Goal: Task Accomplishment & Management: Complete application form

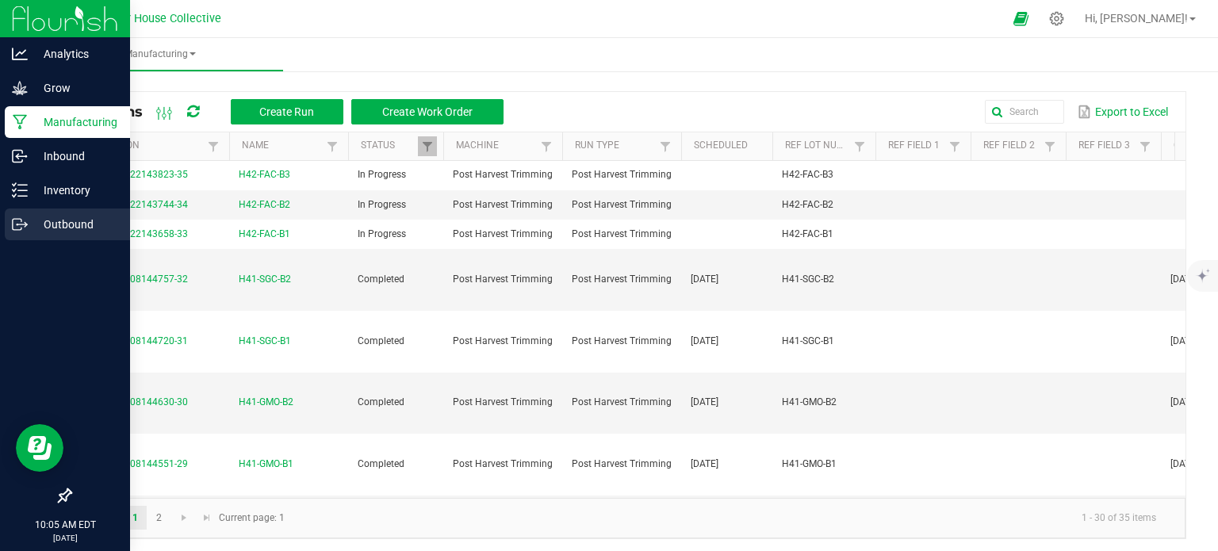
click at [31, 221] on p "Outbound" at bounding box center [75, 224] width 95 height 19
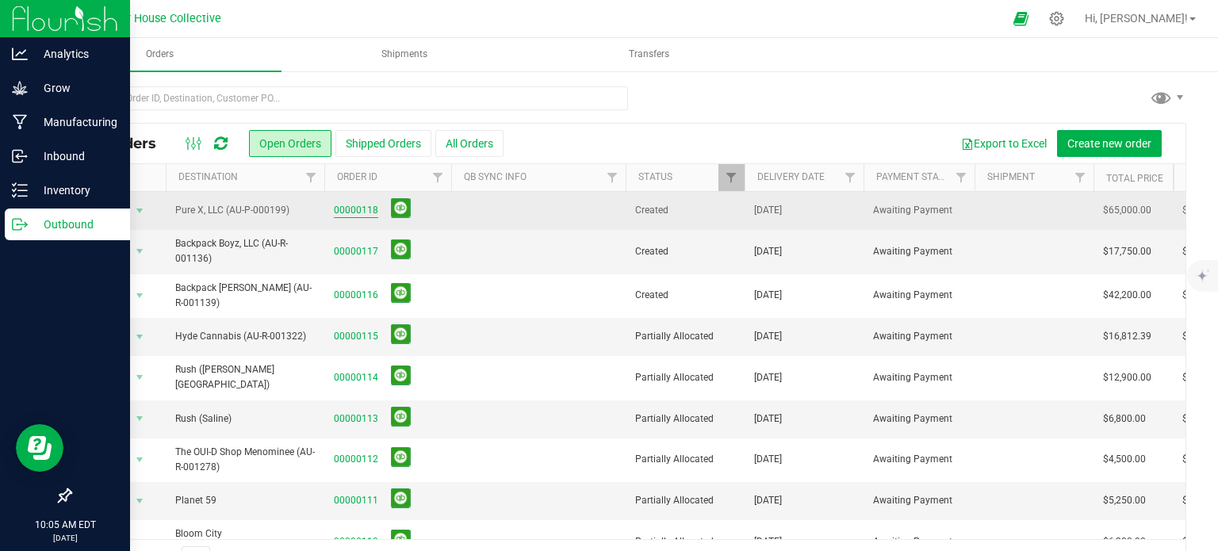
click at [352, 206] on link "00000118" at bounding box center [356, 210] width 44 height 15
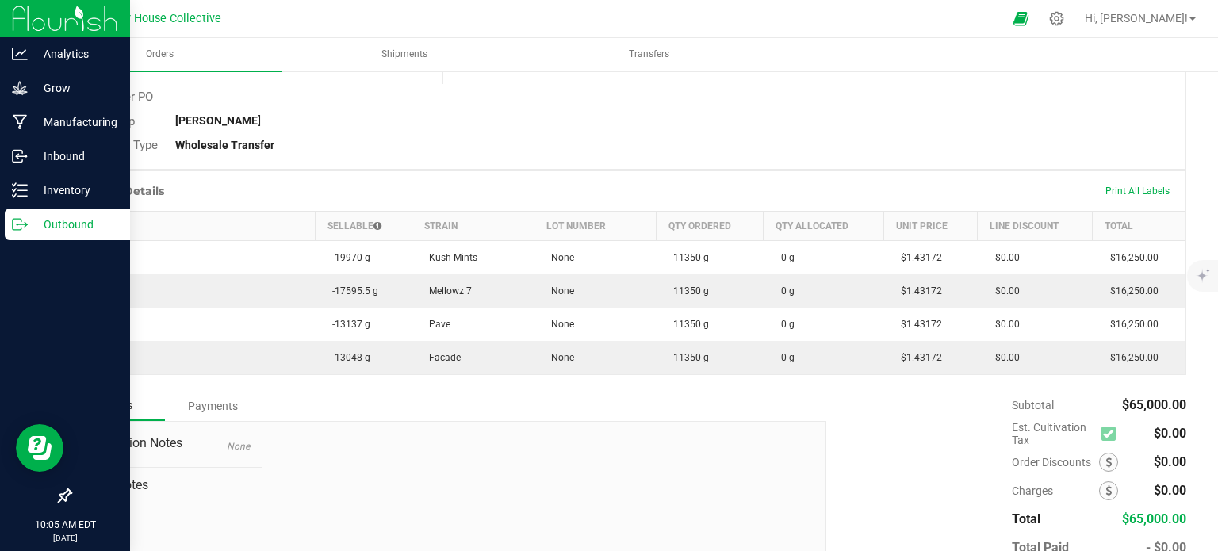
scroll to position [305, 0]
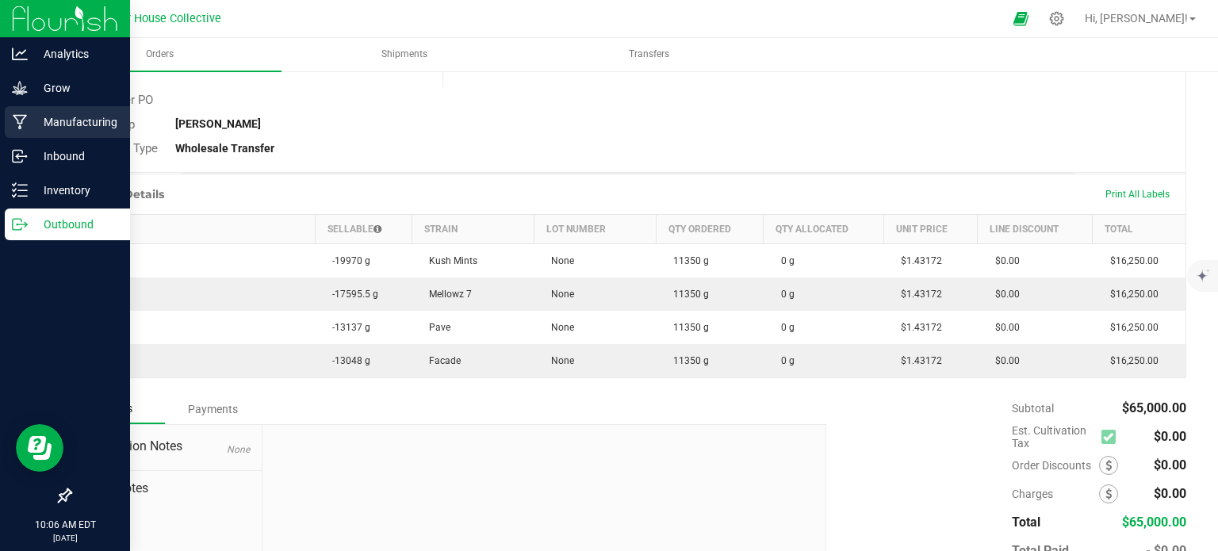
click at [68, 119] on p "Manufacturing" at bounding box center [75, 122] width 95 height 19
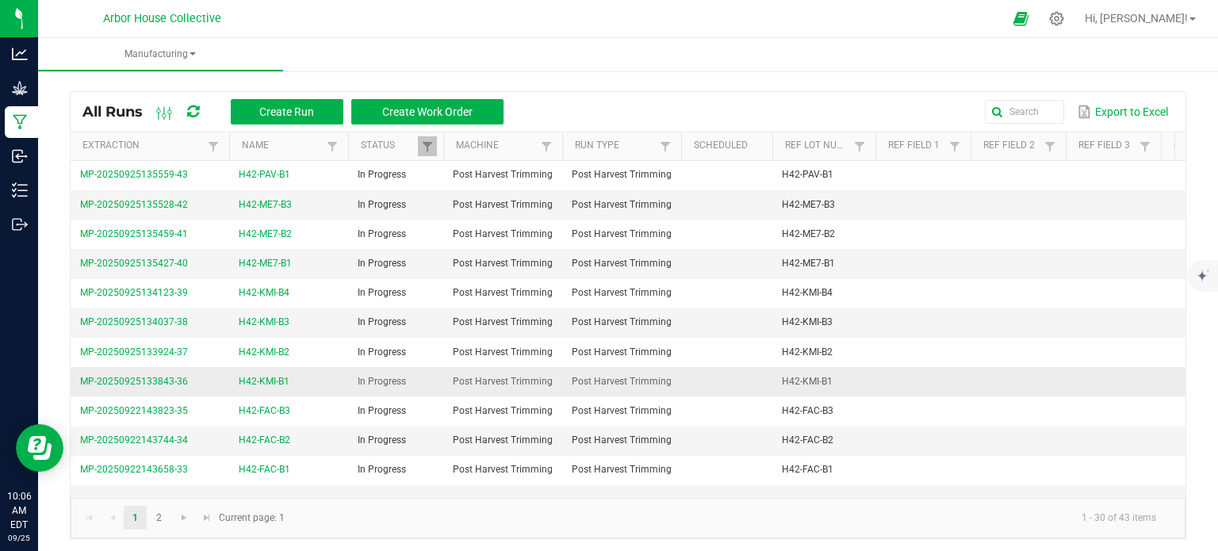
click at [257, 381] on span "H42-KMI-B1" at bounding box center [264, 381] width 51 height 15
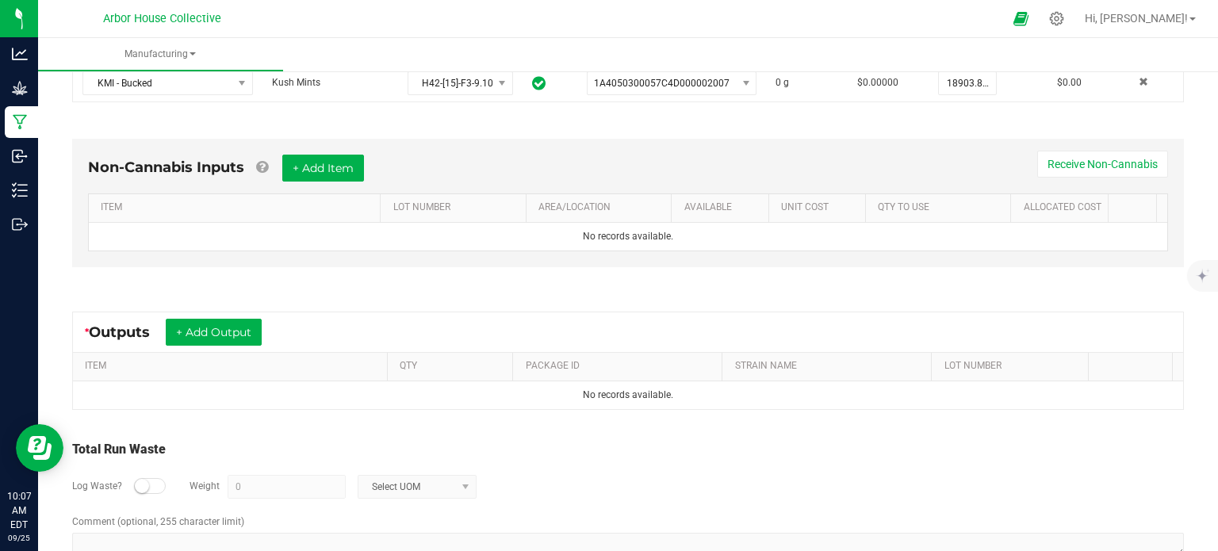
scroll to position [389, 0]
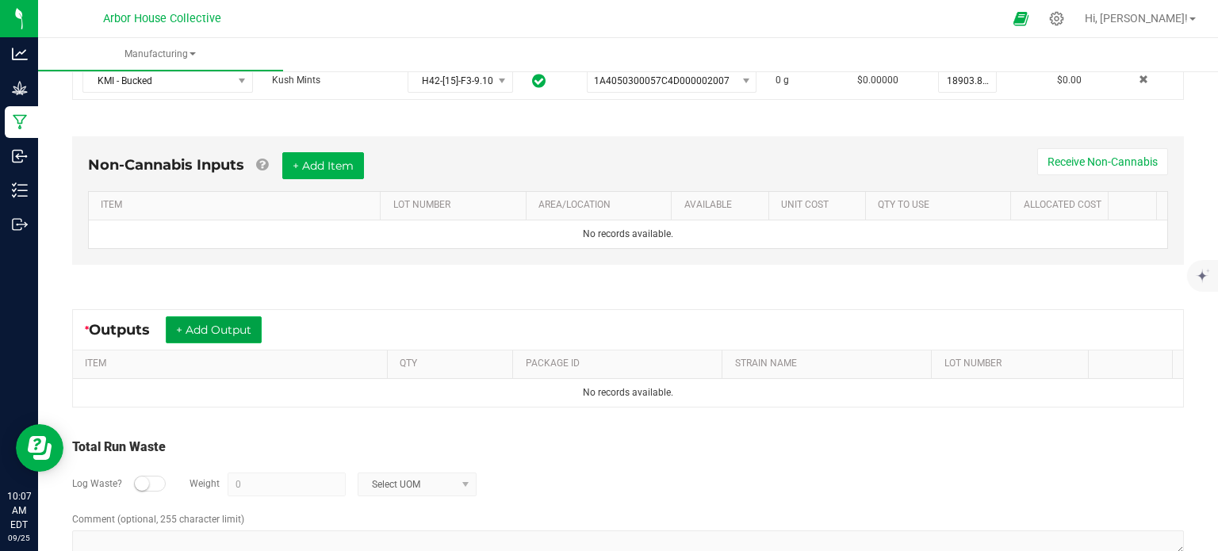
click at [253, 331] on button "+ Add Output" at bounding box center [214, 329] width 96 height 27
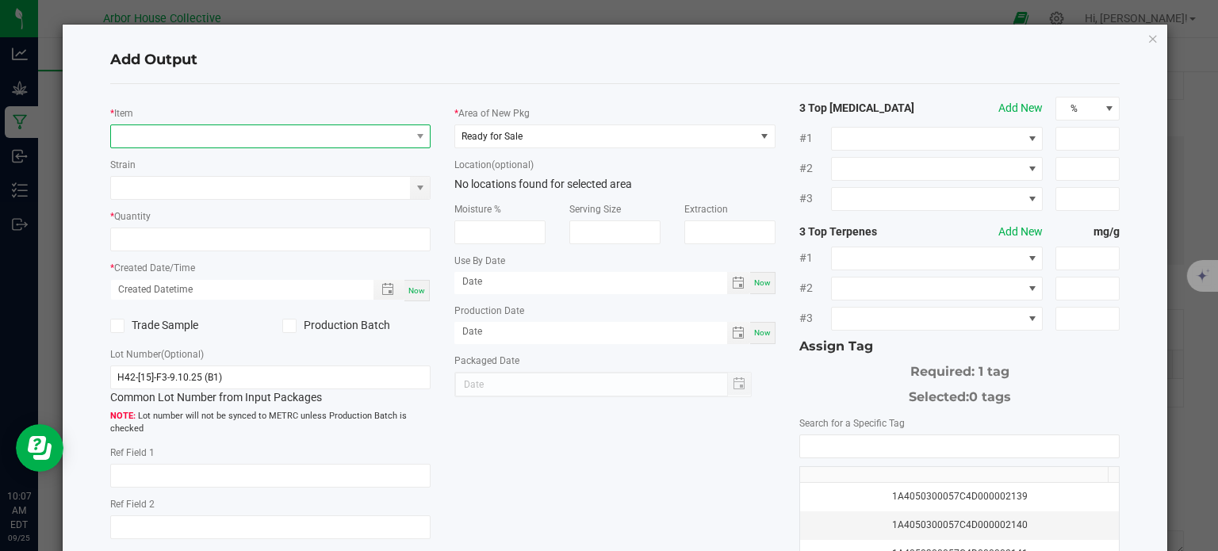
click at [159, 135] on span "NO DATA FOUND" at bounding box center [261, 136] width 300 height 22
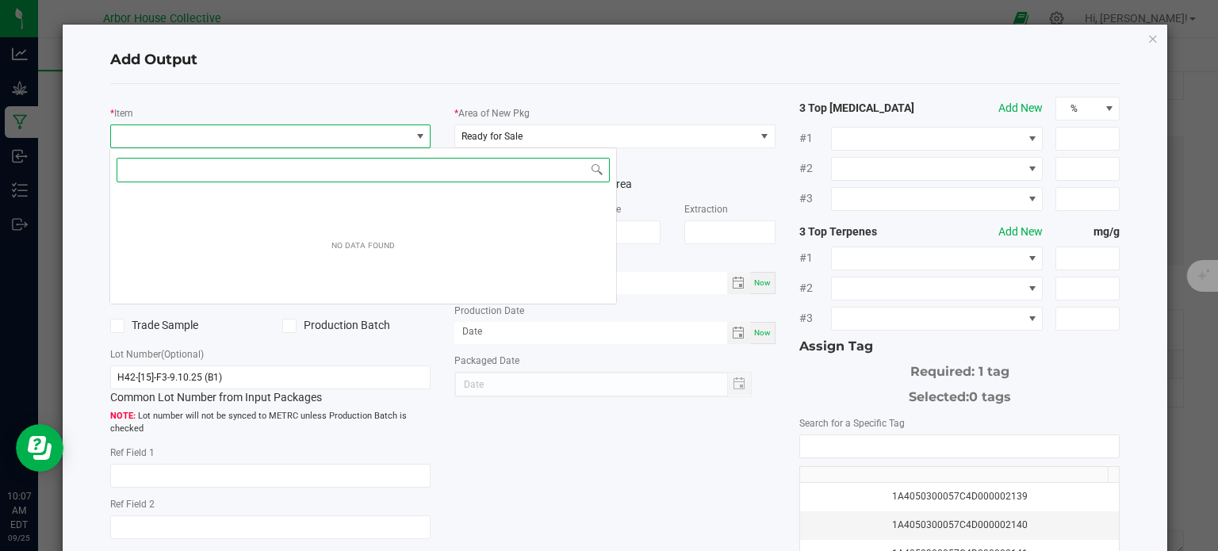
scroll to position [23, 317]
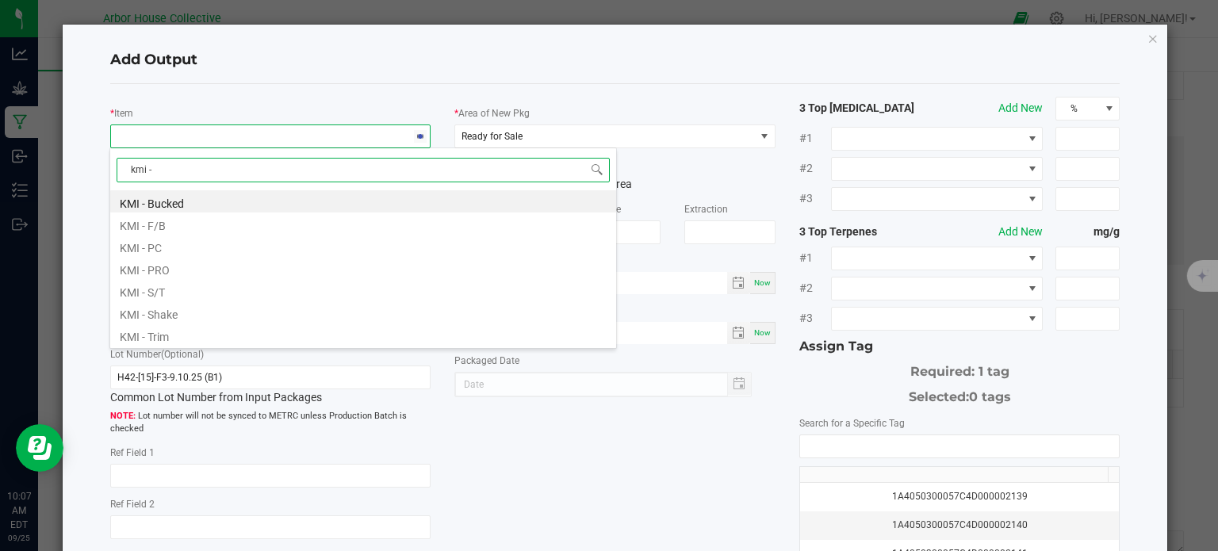
type input "kmi - f"
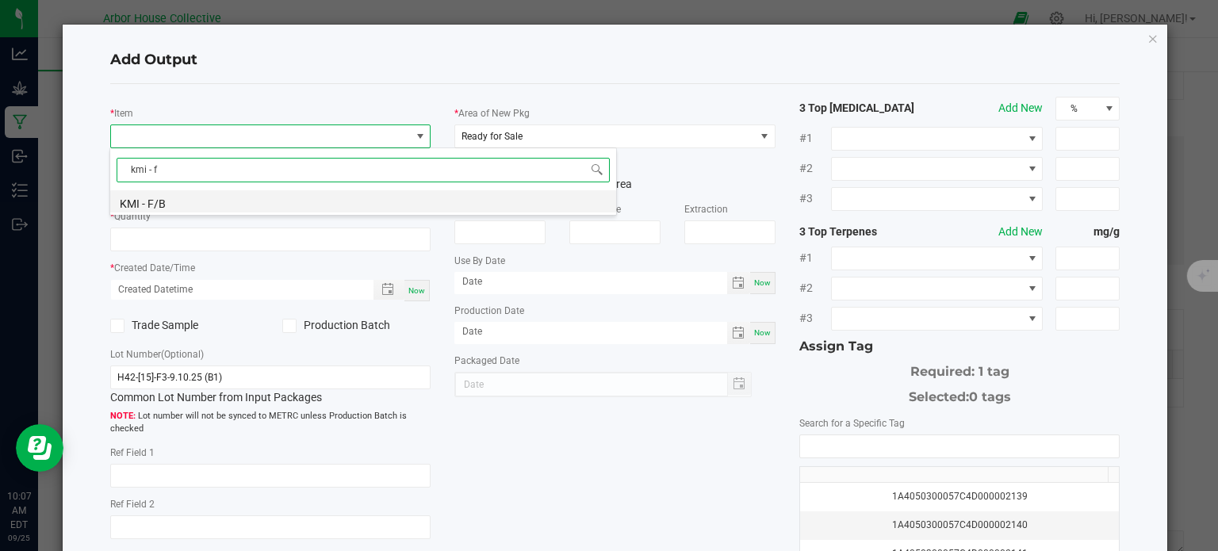
click at [181, 201] on li "KMI - F/B" at bounding box center [363, 201] width 506 height 22
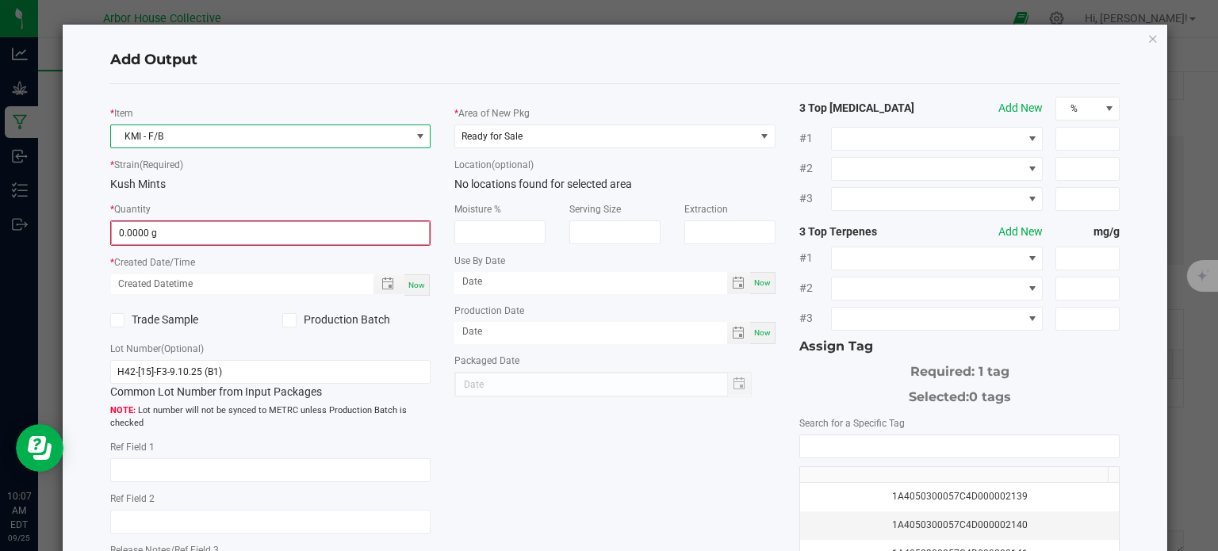
click at [174, 230] on input "0.0000 g" at bounding box center [271, 233] width 318 height 22
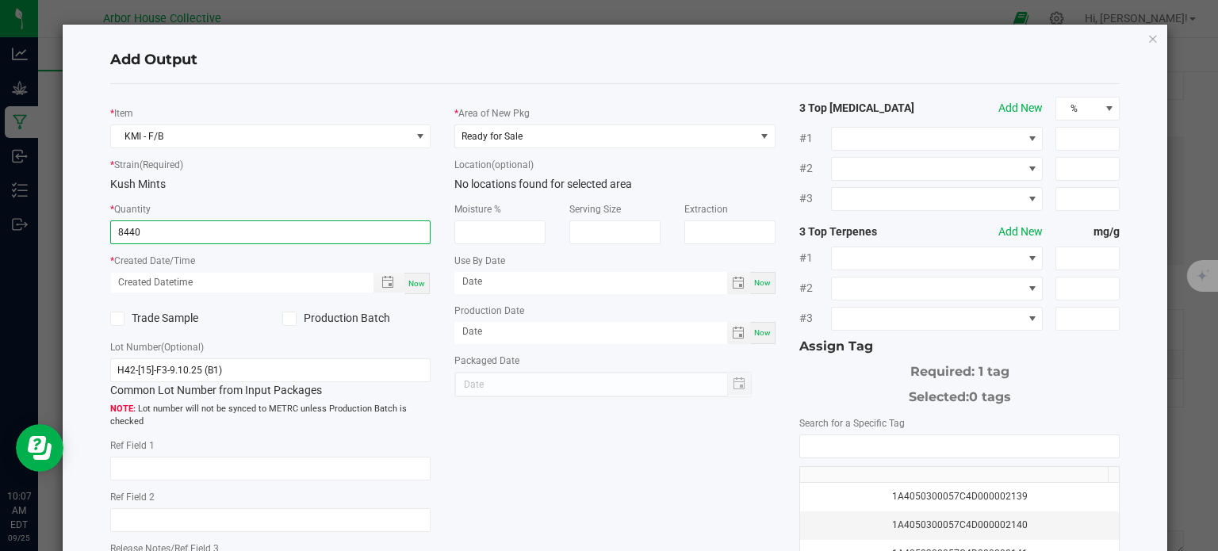
type input "8440.0000 g"
click at [416, 283] on span "Now" at bounding box center [416, 283] width 17 height 9
type input "[DATE] 10:07 AM"
type input "[DATE]"
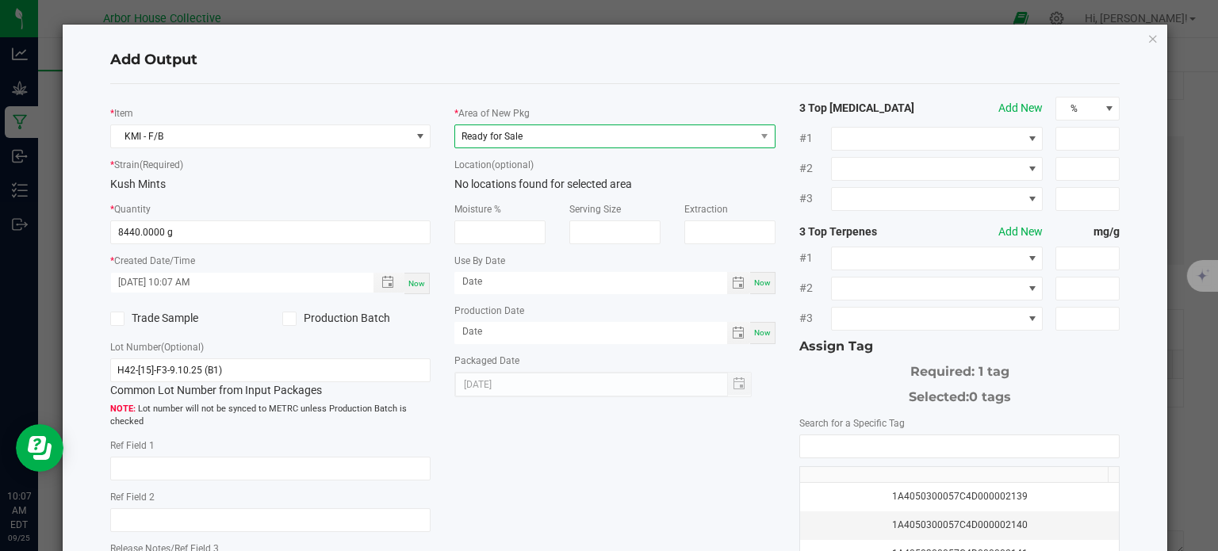
click at [542, 132] on span "Ready for Sale" at bounding box center [605, 136] width 300 height 22
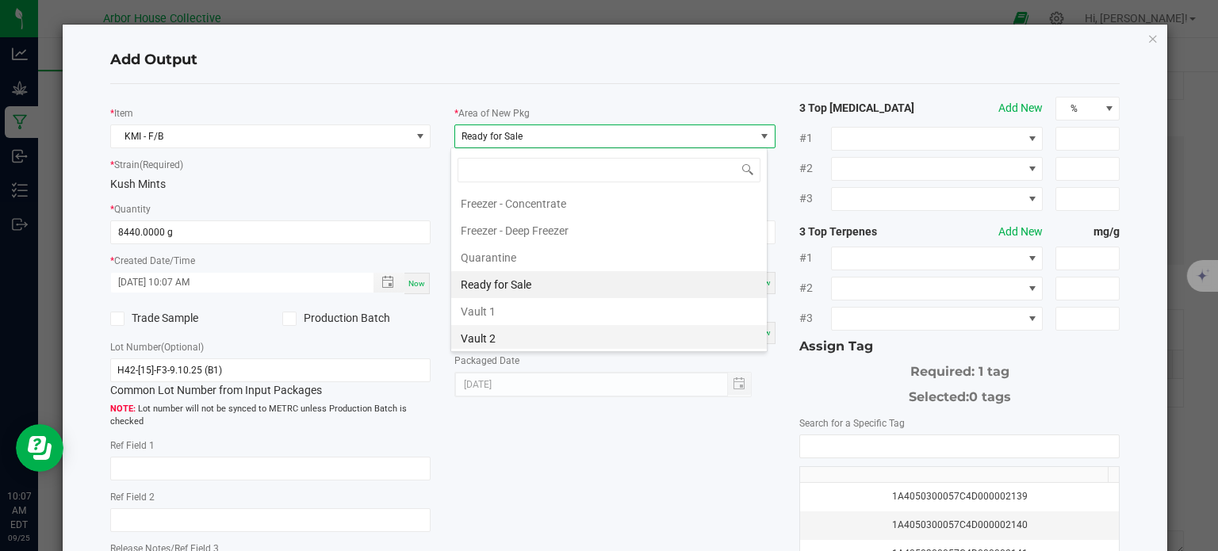
click at [504, 329] on li "Vault 2" at bounding box center [609, 338] width 316 height 27
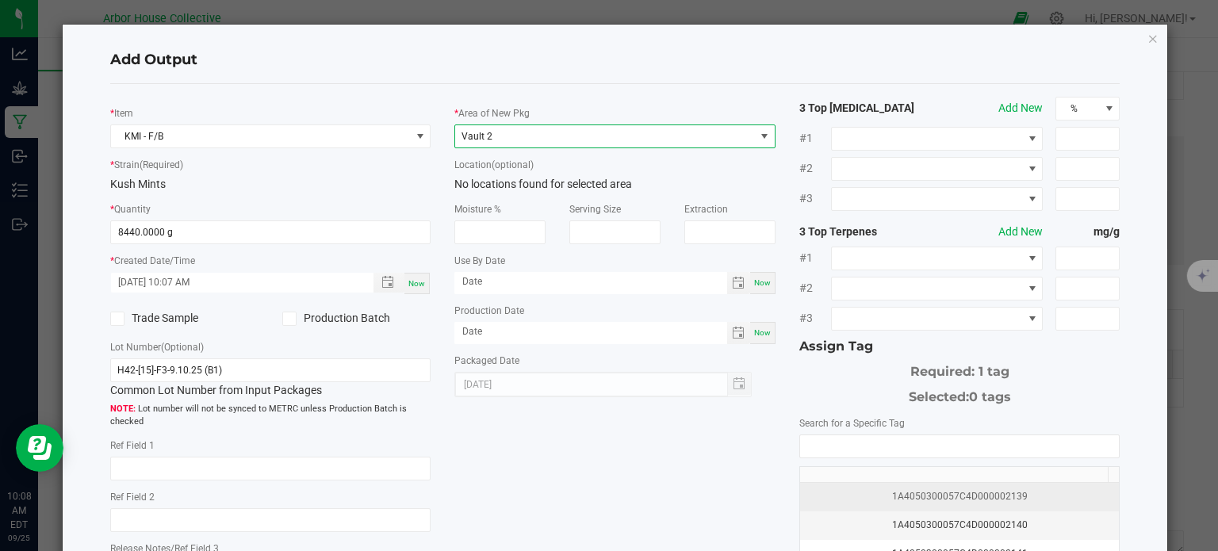
click at [939, 490] on div "1A4050300057C4D000002139" at bounding box center [960, 496] width 301 height 15
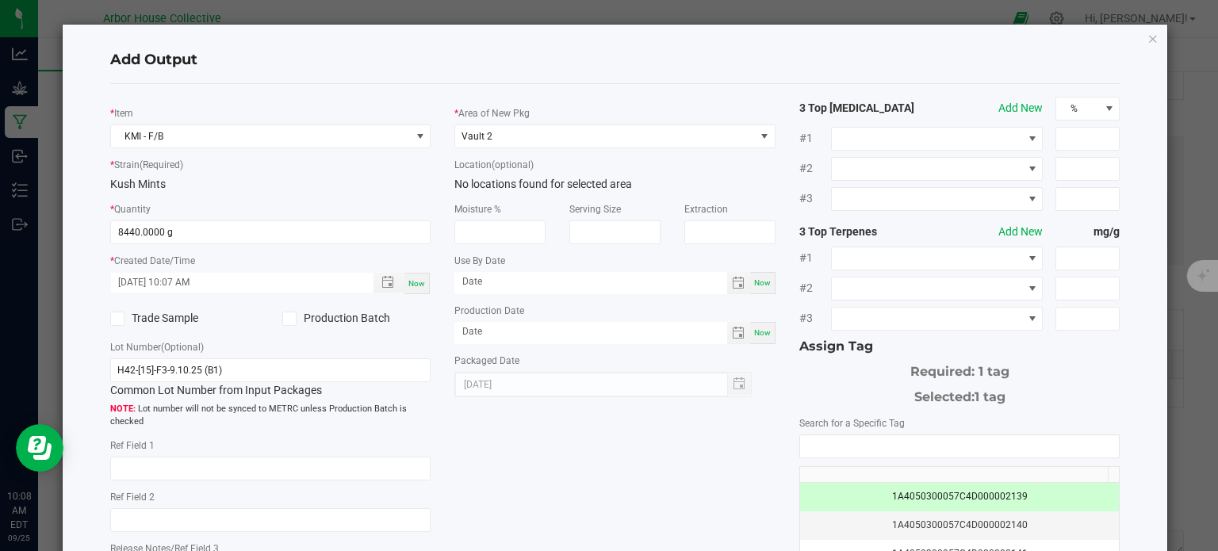
click at [679, 483] on div "* Item KMI - F/B * Strain (Required) Kush Mints * Quantity 8440.0000 g * Create…" at bounding box center [615, 381] width 1034 height 569
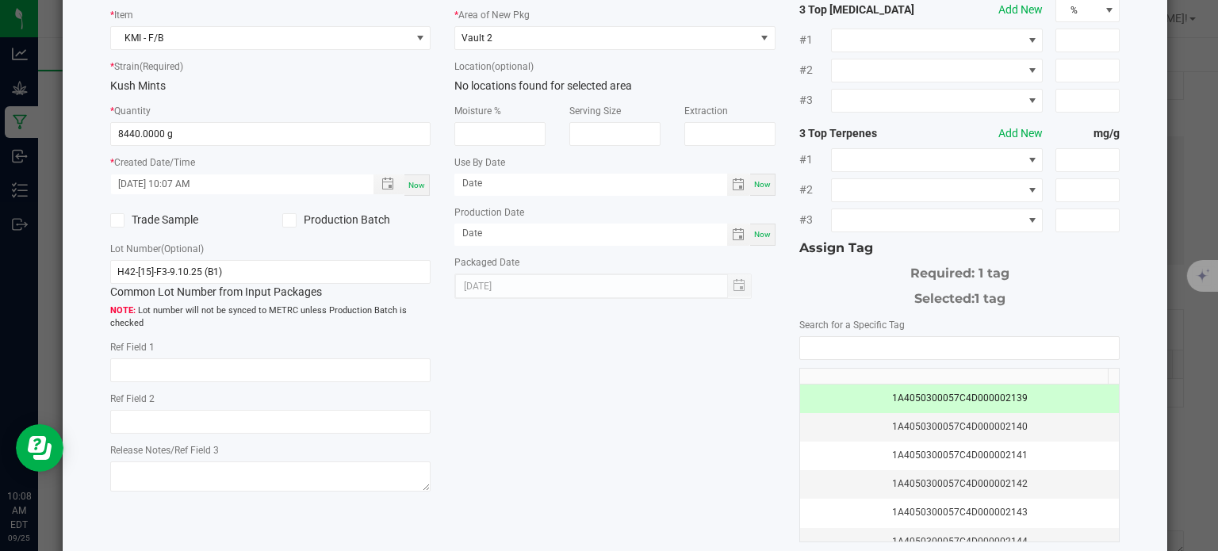
scroll to position [203, 0]
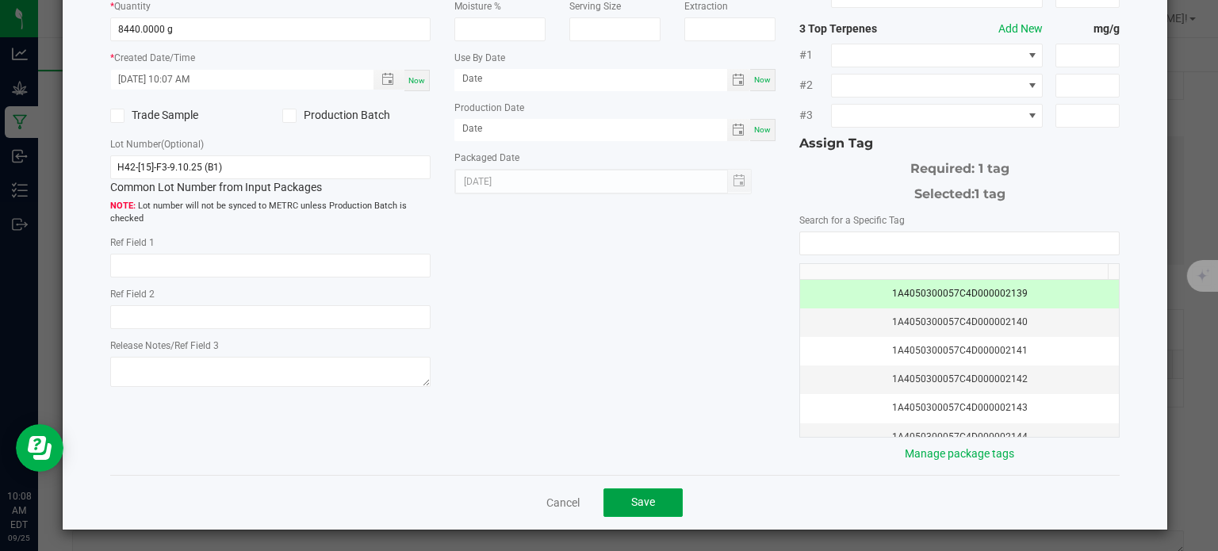
click at [642, 504] on span "Save" at bounding box center [643, 502] width 24 height 13
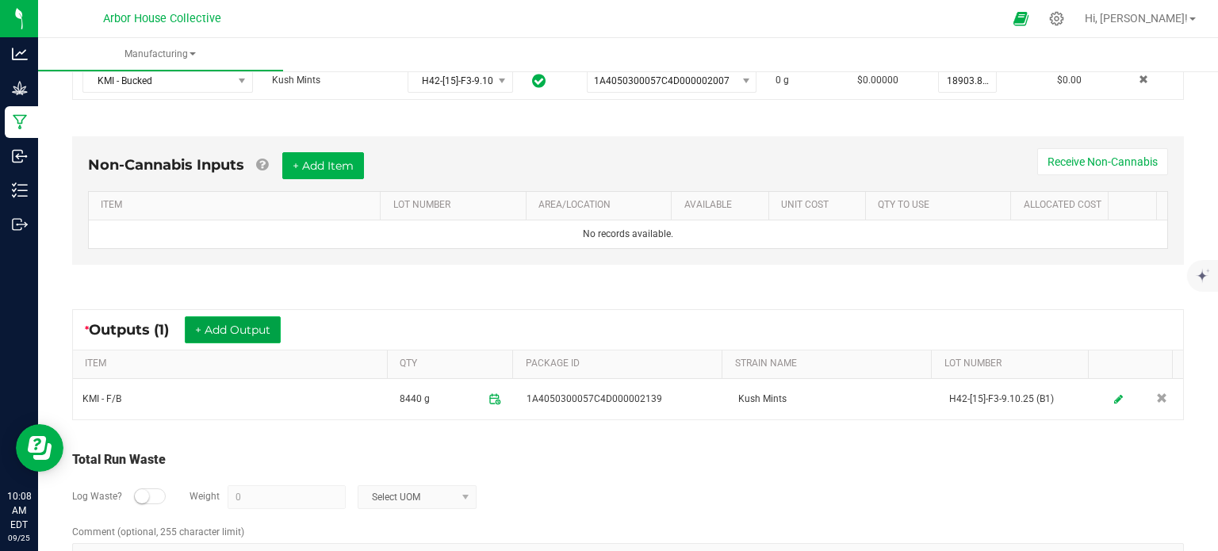
click at [248, 332] on button "+ Add Output" at bounding box center [233, 329] width 96 height 27
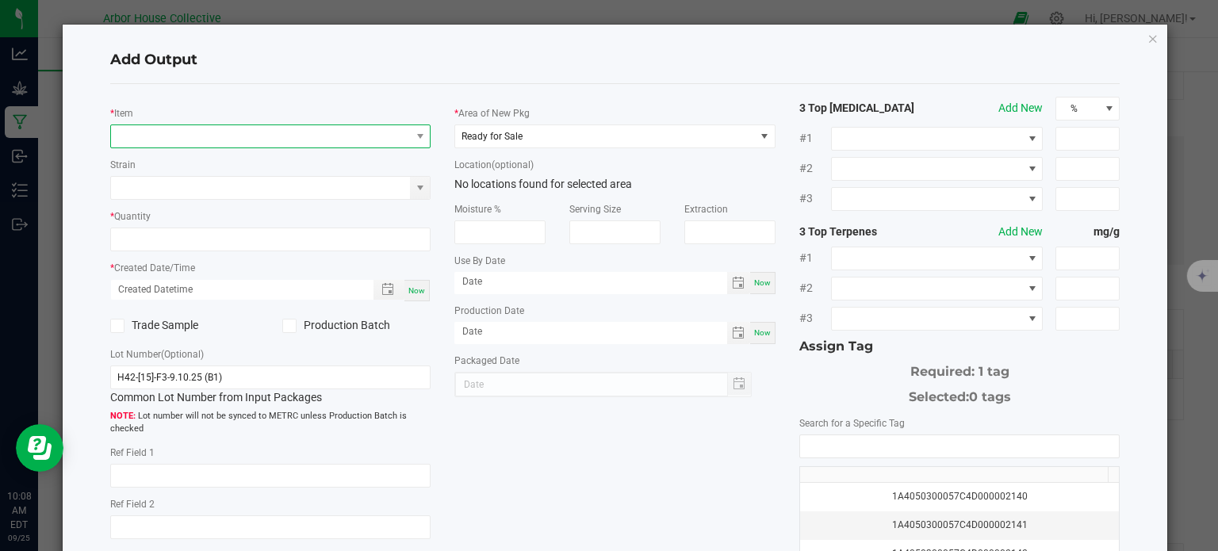
click at [205, 133] on span "NO DATA FOUND" at bounding box center [261, 136] width 300 height 22
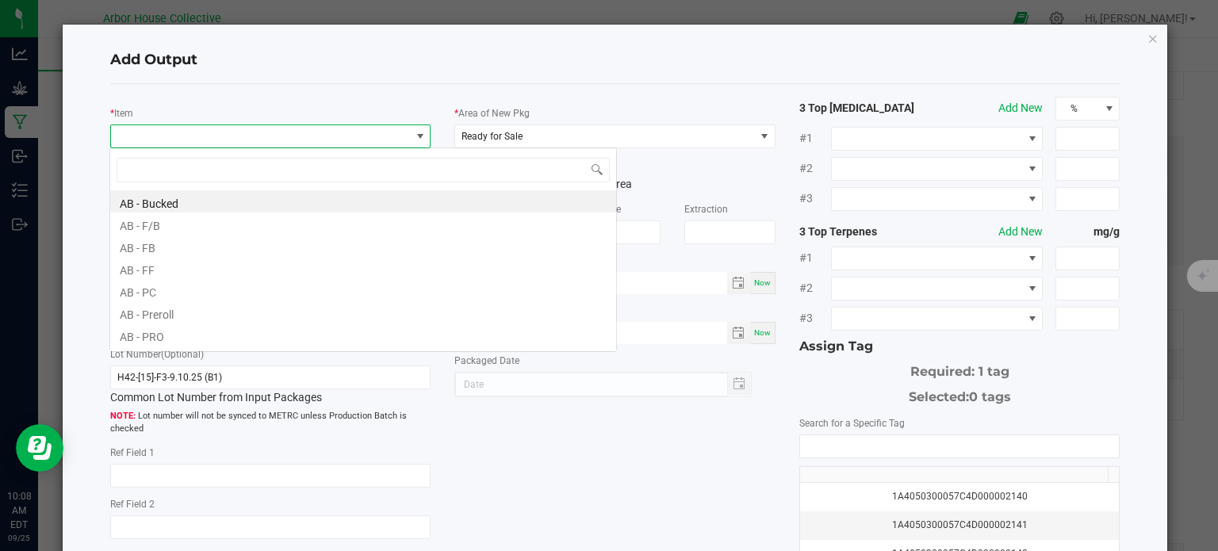
scroll to position [23, 317]
type input "kmi - p"
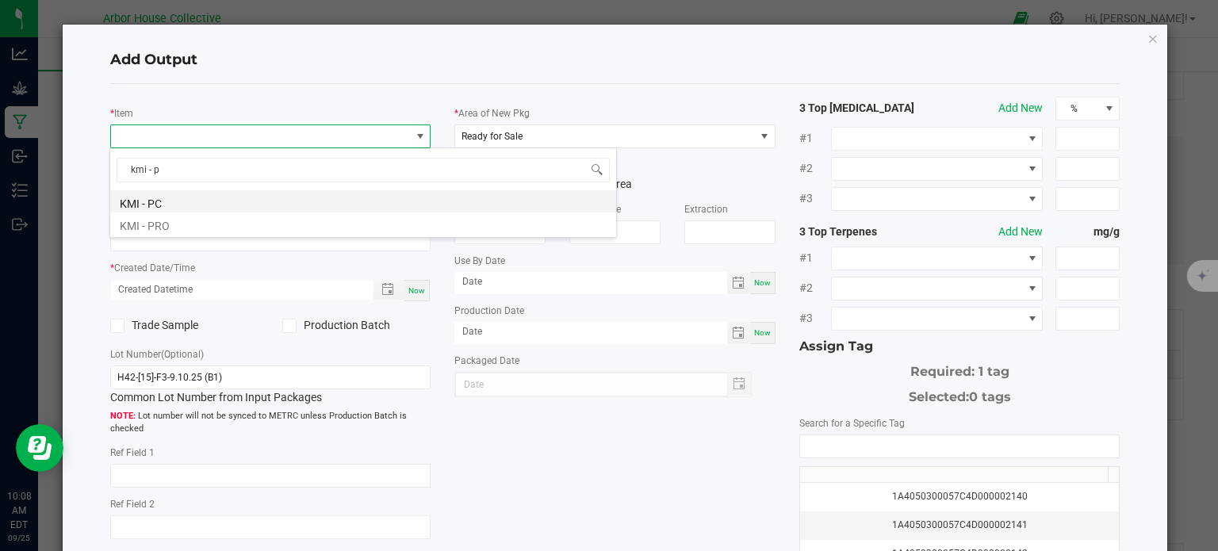
click at [186, 200] on li "KMI - PC" at bounding box center [363, 201] width 506 height 22
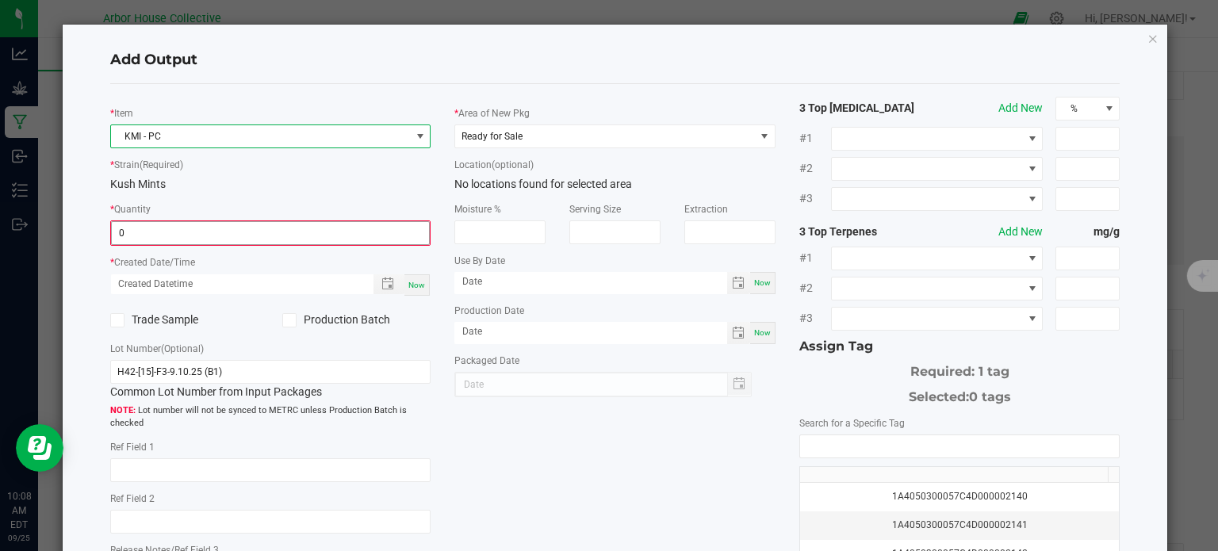
click at [266, 236] on input "0" at bounding box center [271, 233] width 318 height 22
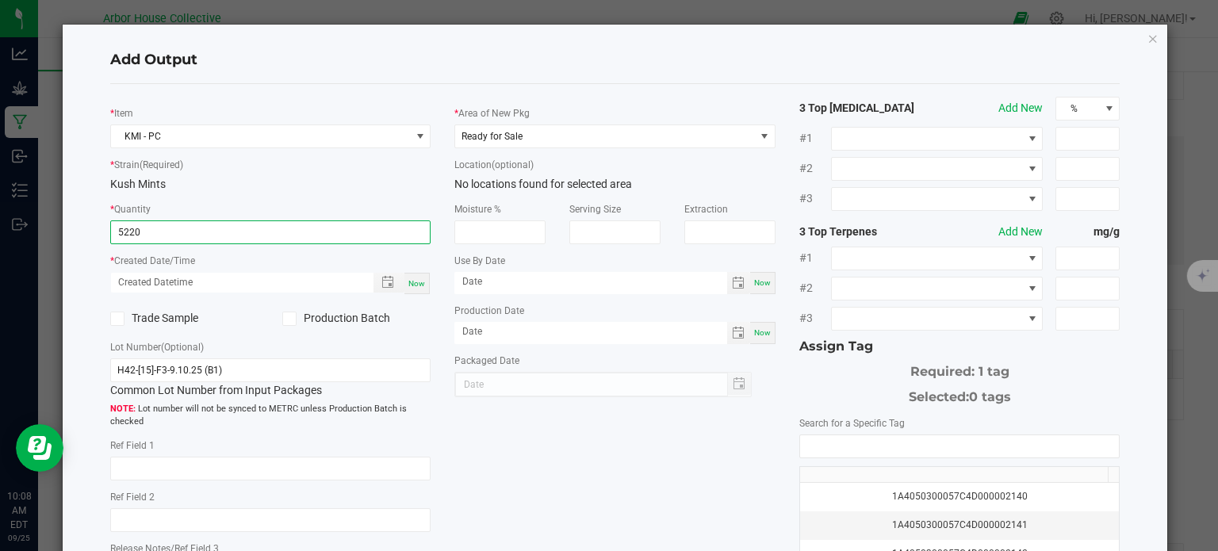
click at [416, 286] on span "Now" at bounding box center [416, 283] width 17 height 9
type input "5220.0000 g"
type input "[DATE] 10:08 AM"
type input "[DATE]"
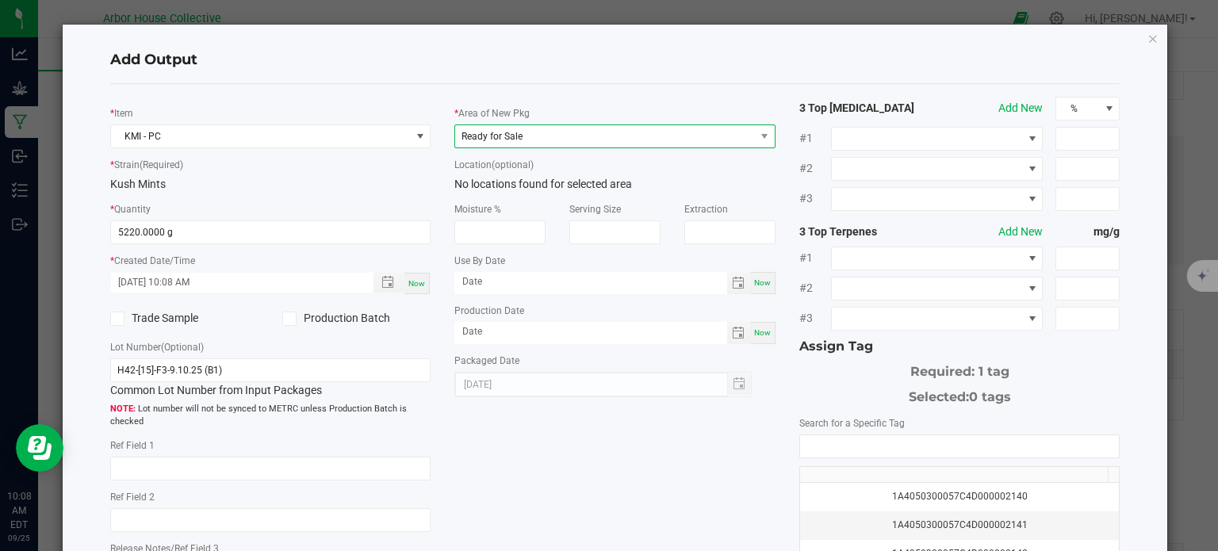
click at [553, 136] on span "Ready for Sale" at bounding box center [605, 136] width 300 height 22
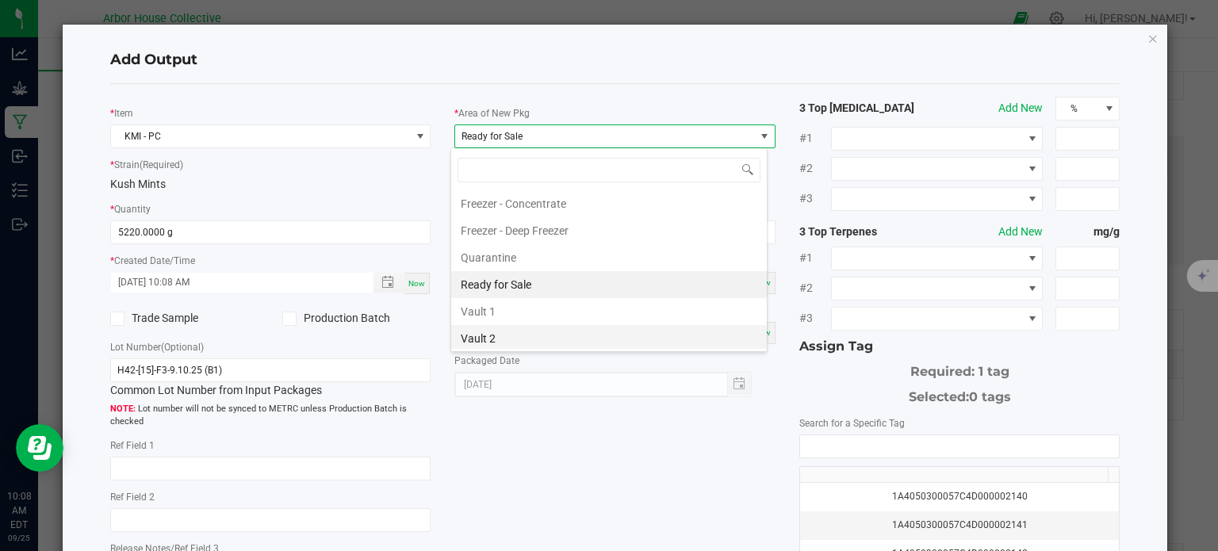
click at [494, 338] on li "Vault 2" at bounding box center [609, 338] width 316 height 27
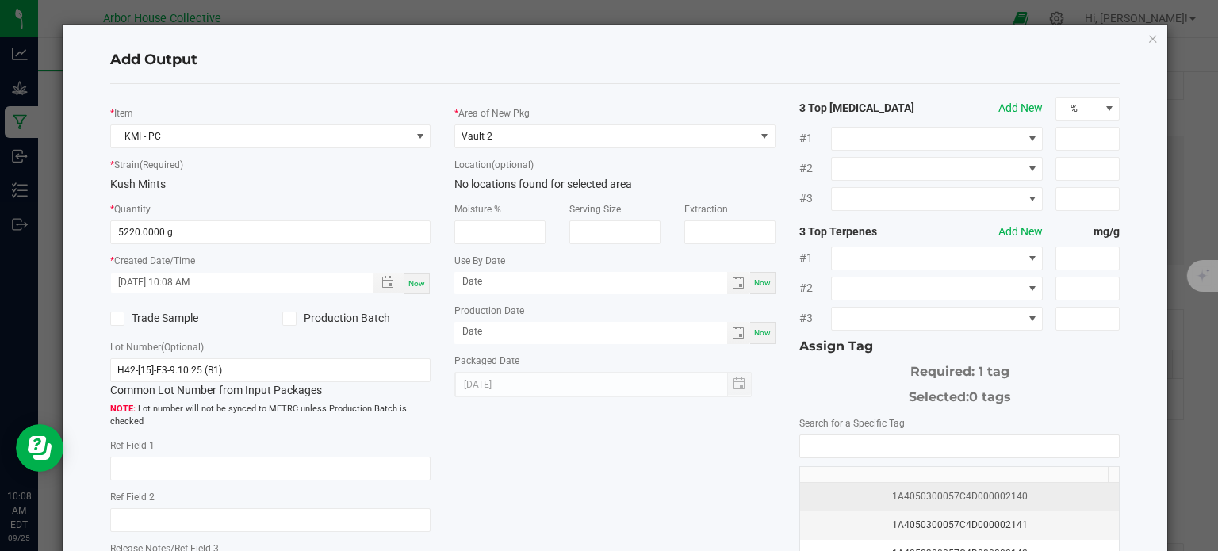
click at [869, 491] on div "1A4050300057C4D000002140" at bounding box center [960, 496] width 301 height 15
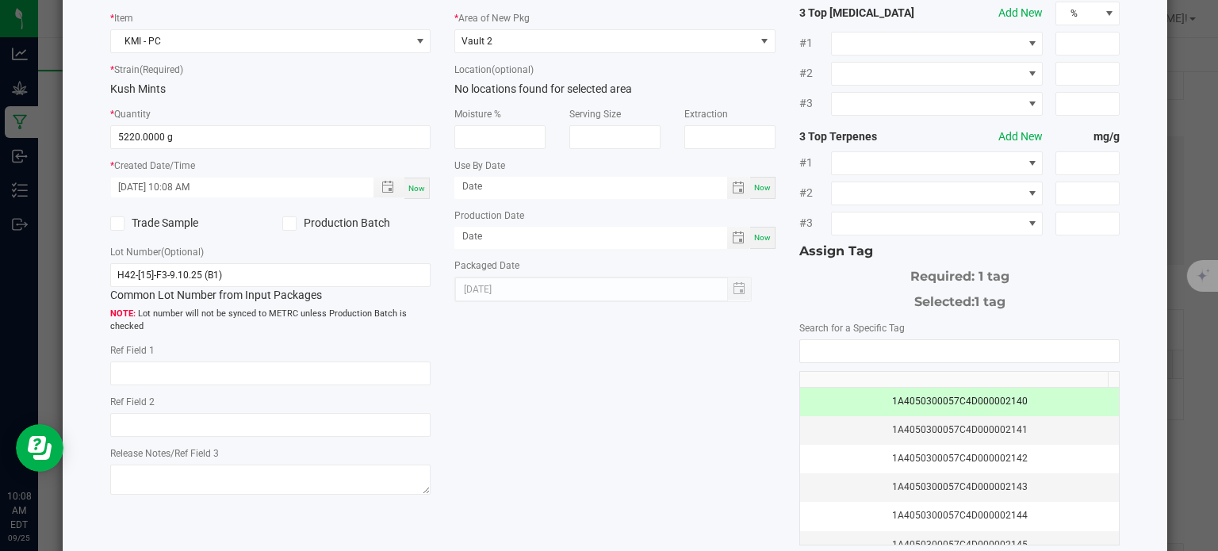
scroll to position [203, 0]
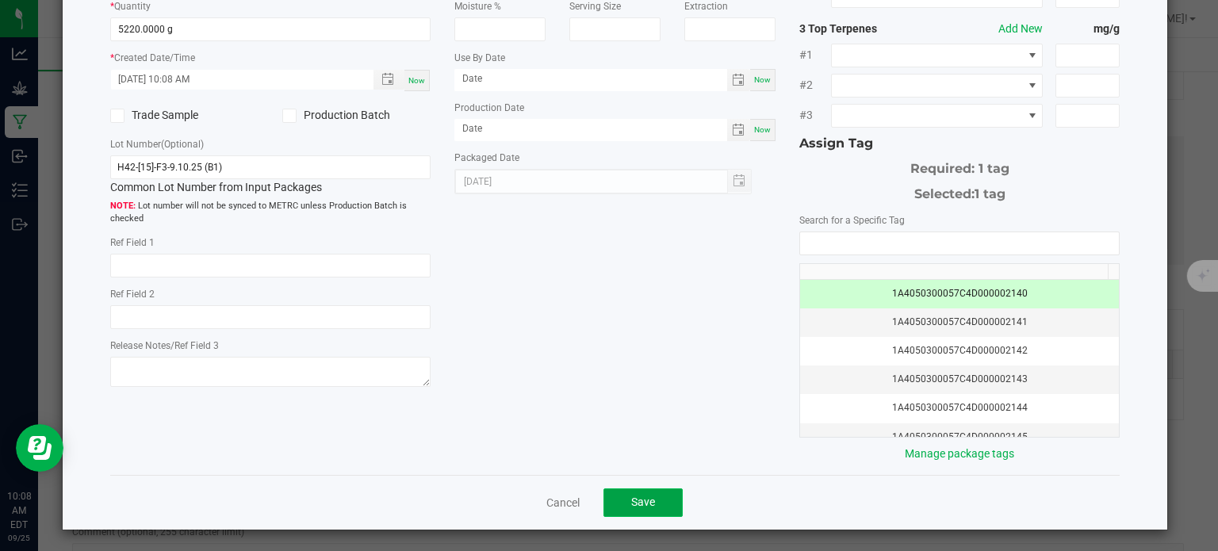
click at [643, 496] on span "Save" at bounding box center [643, 502] width 24 height 13
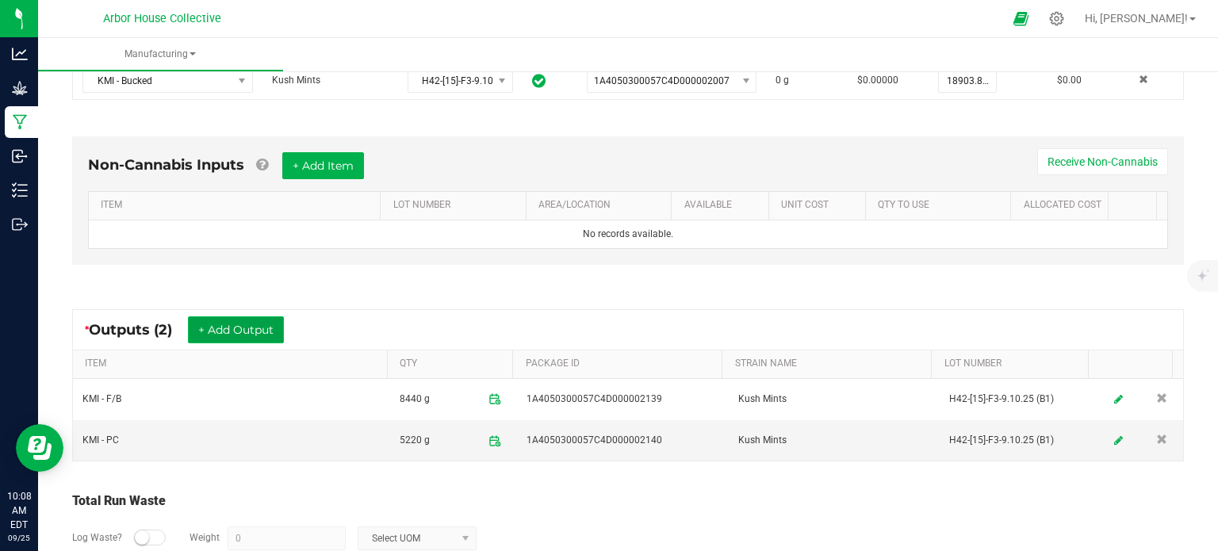
click at [268, 330] on button "+ Add Output" at bounding box center [236, 329] width 96 height 27
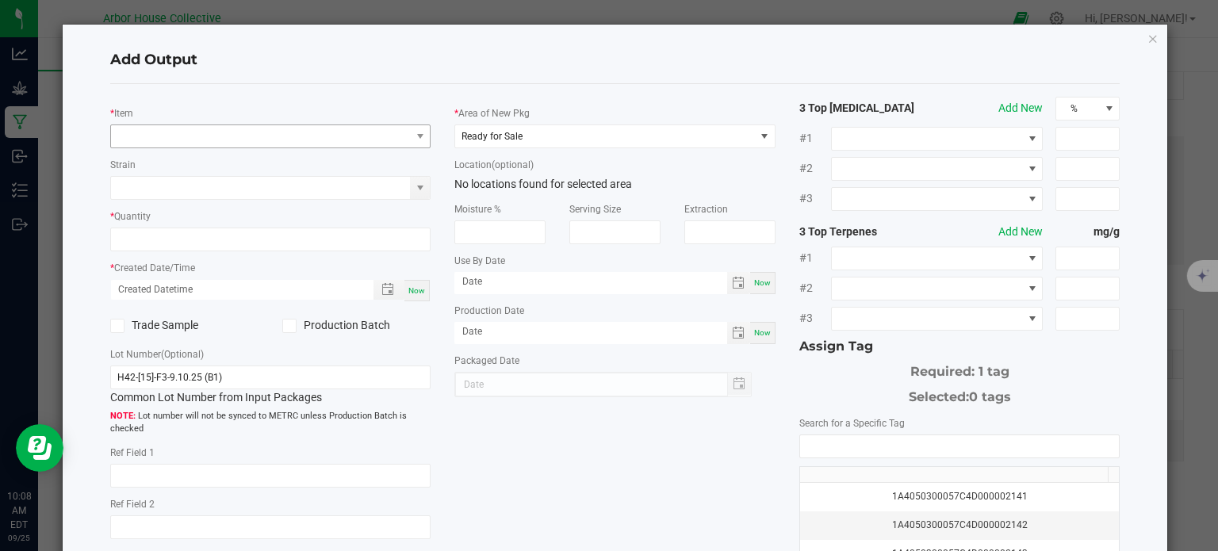
click at [222, 143] on div "* Item Strain * Quantity * Created Date/Time Now Trade Sample Production Batch …" at bounding box center [270, 349] width 345 height 505
click at [222, 140] on span "NO DATA FOUND" at bounding box center [261, 136] width 300 height 22
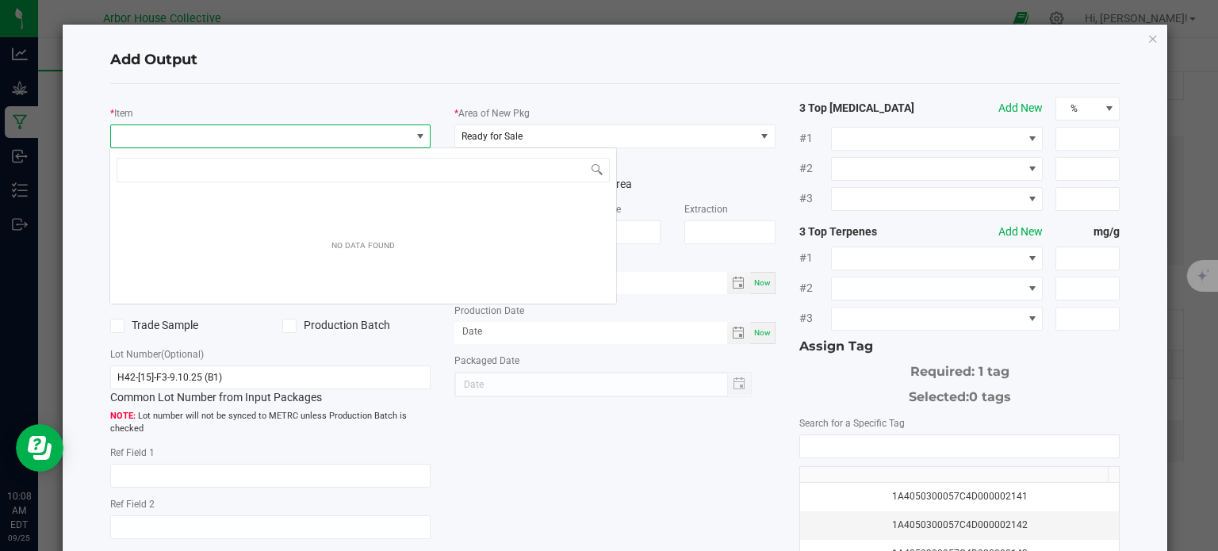
scroll to position [23, 317]
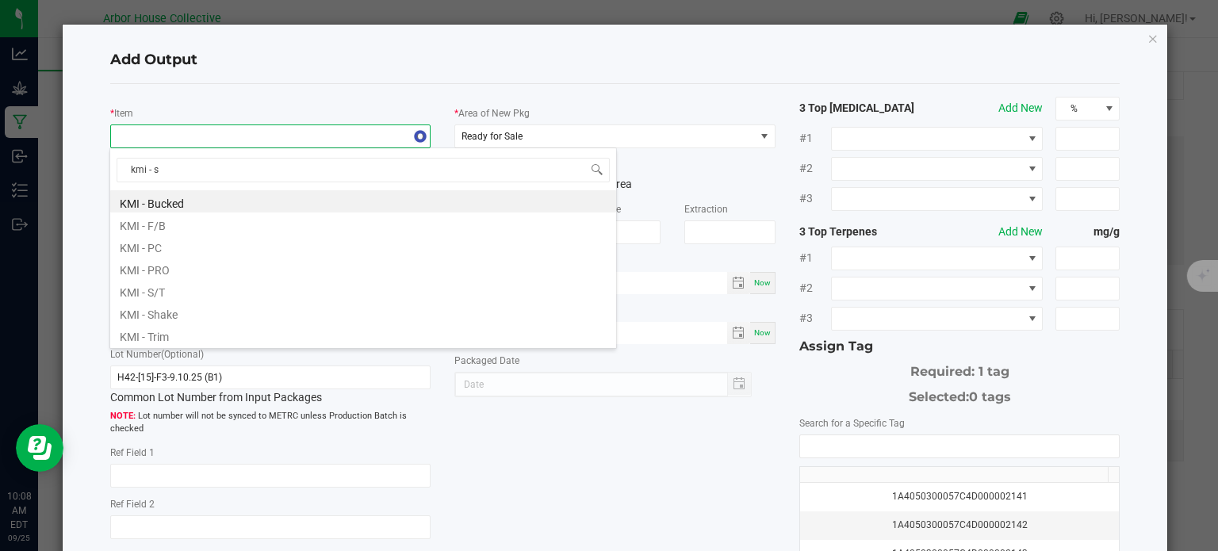
type input "kmi - sh"
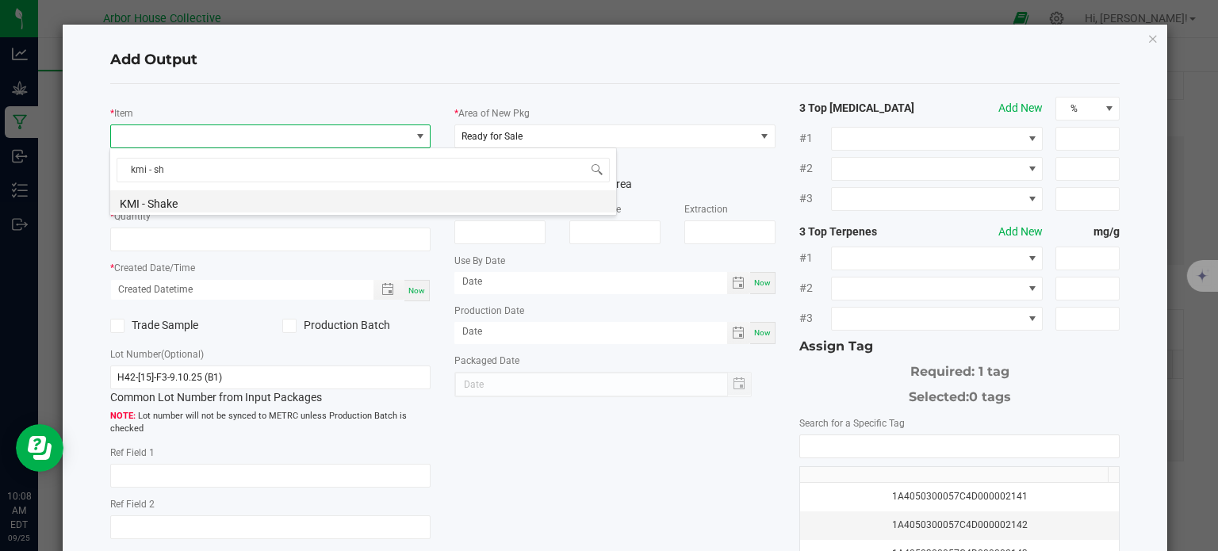
click at [216, 197] on li "KMI - Shake" at bounding box center [363, 201] width 506 height 22
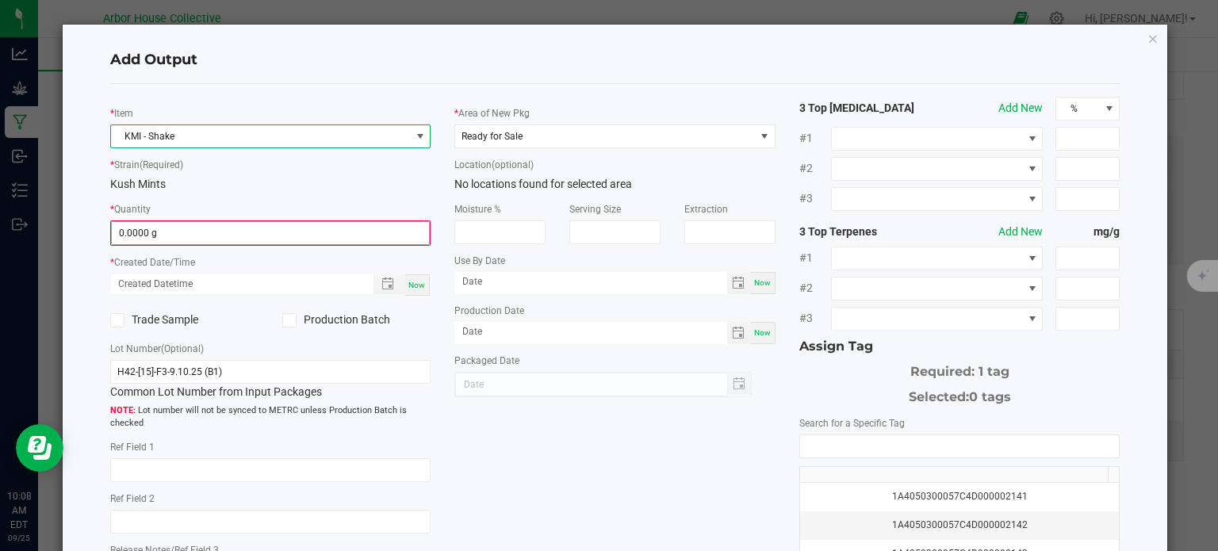
drag, startPoint x: 203, startPoint y: 246, endPoint x: 202, endPoint y: 238, distance: 8.0
click at [202, 244] on div "* Item KMI - Shake * Strain (Required) Kush Mints * Quantity 0.0000 g * Created…" at bounding box center [270, 347] width 345 height 500
click at [201, 233] on input "0.0000 g" at bounding box center [271, 233] width 318 height 22
click at [201, 233] on input "0" at bounding box center [271, 233] width 318 height 22
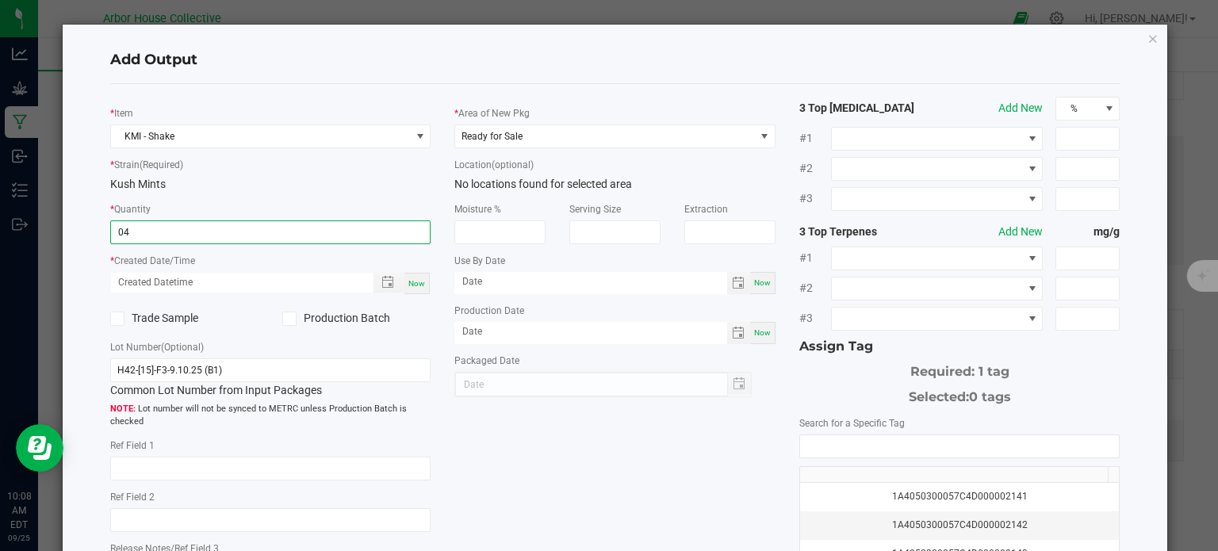
type input "0"
type input "4960.0000 g"
click at [420, 284] on span "Now" at bounding box center [416, 283] width 17 height 9
type input "[DATE] 10:08 AM"
type input "[DATE]"
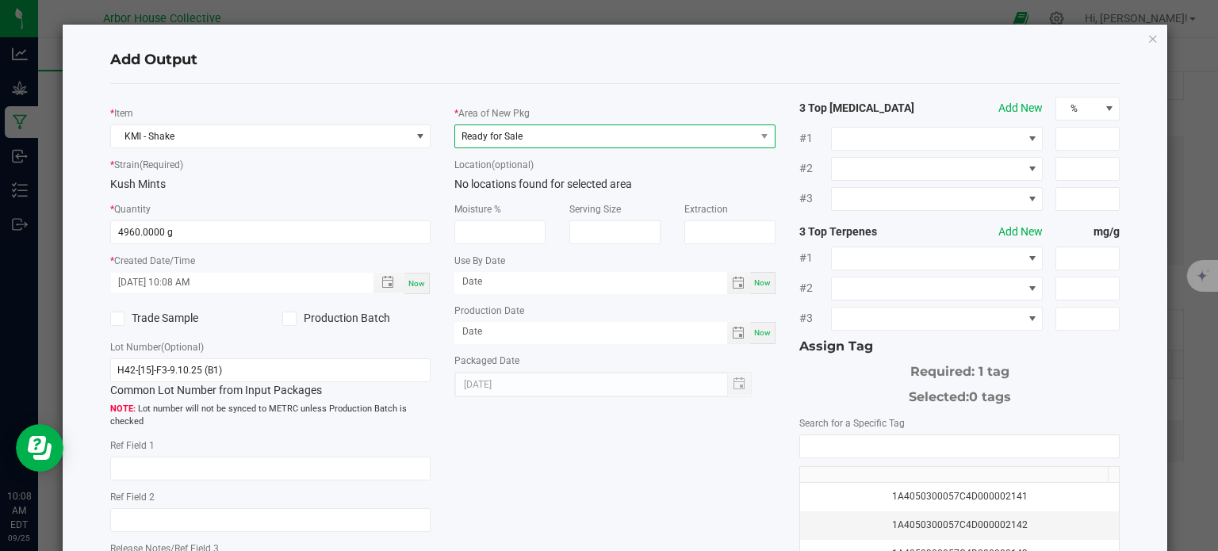
click at [555, 140] on span "Ready for Sale" at bounding box center [605, 136] width 300 height 22
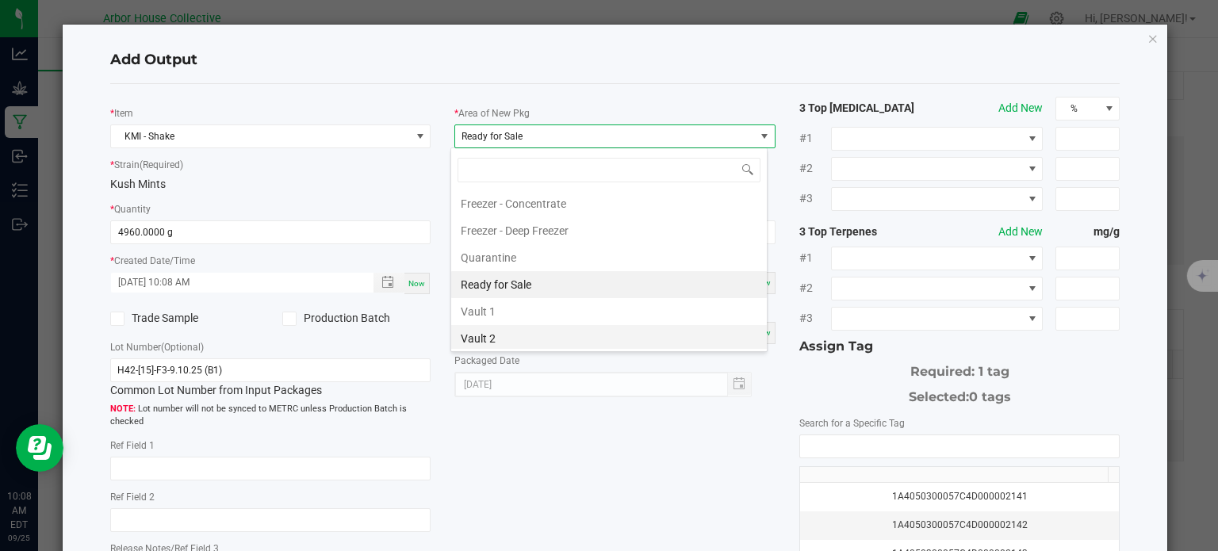
click at [504, 337] on li "Vault 2" at bounding box center [609, 338] width 316 height 27
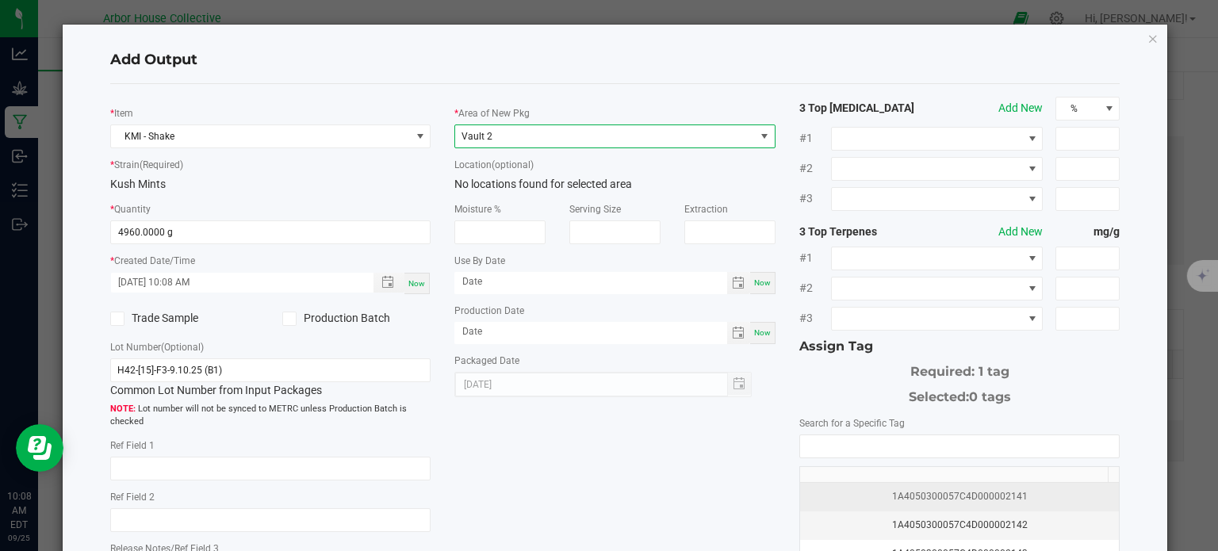
click at [872, 500] on div "1A4050300057C4D000002141" at bounding box center [960, 496] width 301 height 15
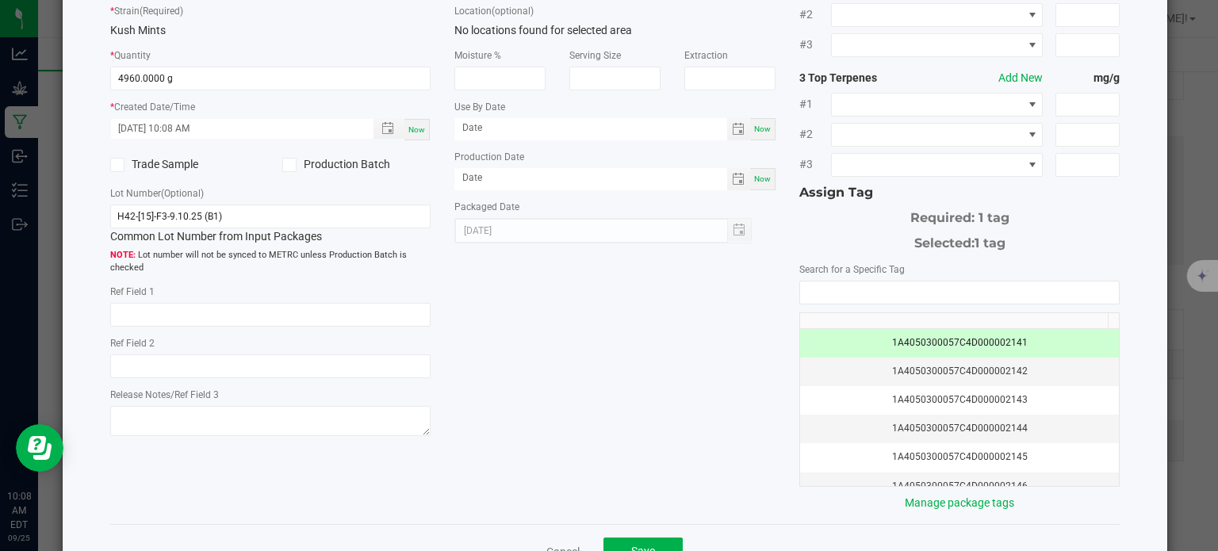
scroll to position [203, 0]
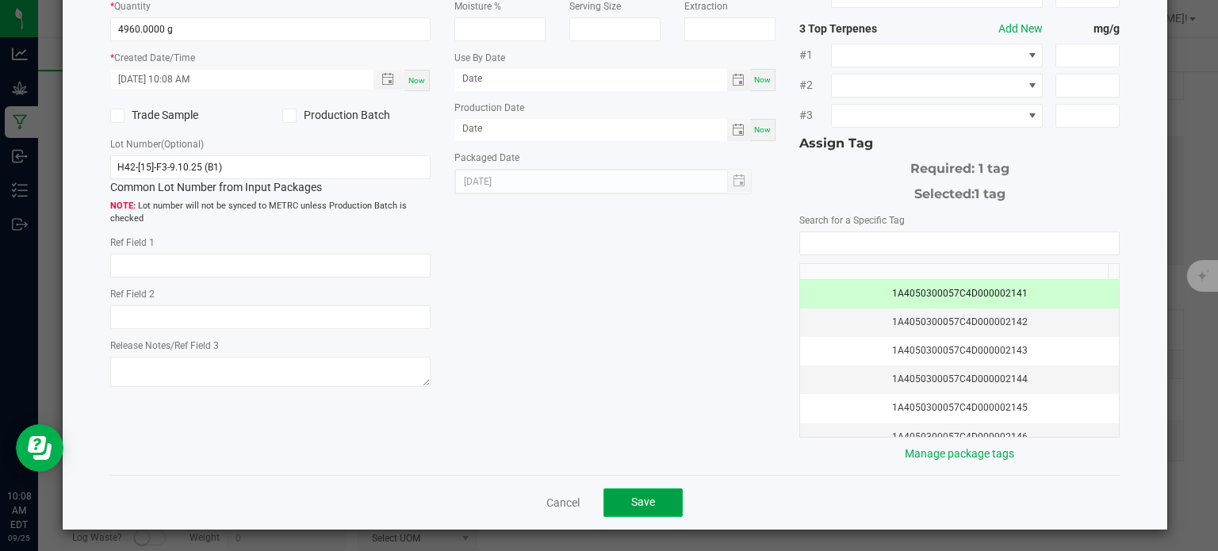
click at [637, 488] on button "Save" at bounding box center [642, 502] width 79 height 29
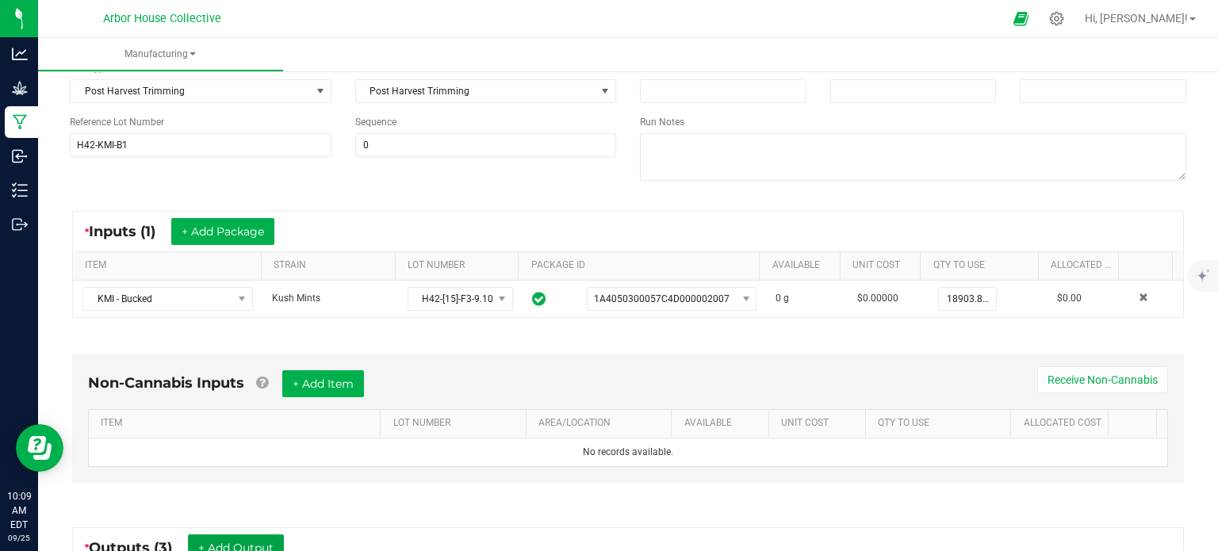
scroll to position [170, 0]
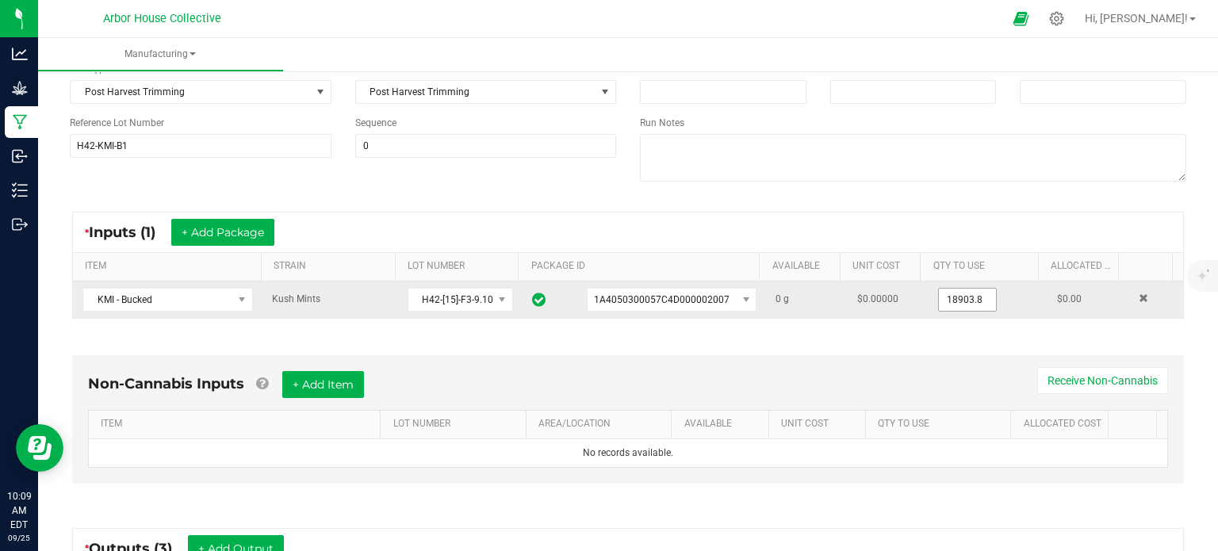
click at [939, 294] on input "18903.8" at bounding box center [967, 300] width 57 height 22
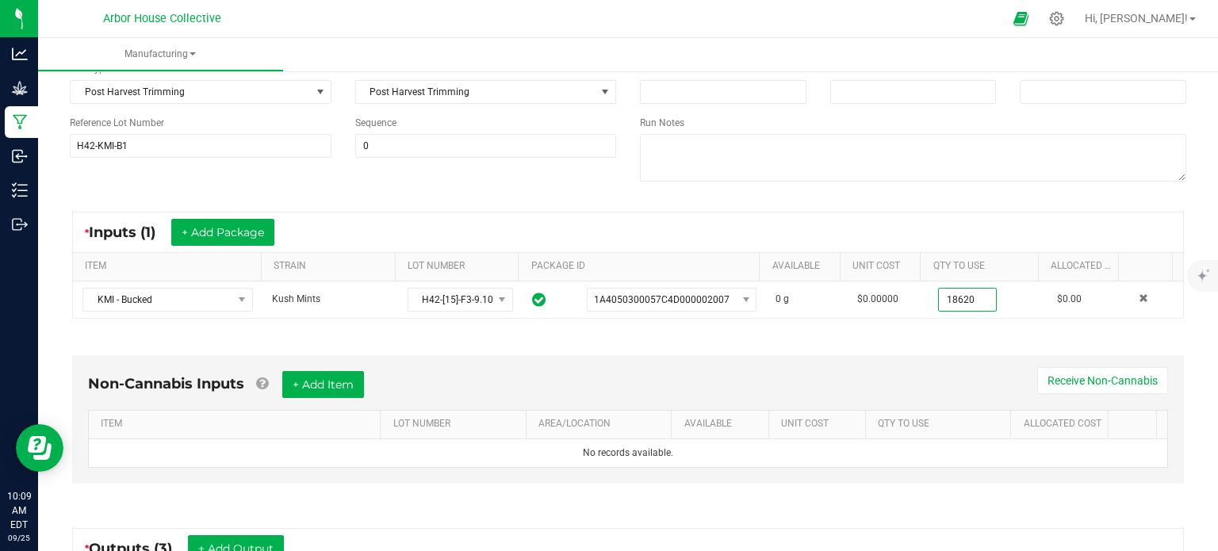
type input "18620.0000 g"
click at [844, 212] on kendo-grid "* Inputs (1) + Add Package ITEM STRAIN LOT NUMBER PACKAGE ID AVAILABLE Unit Cos…" at bounding box center [628, 265] width 1112 height 107
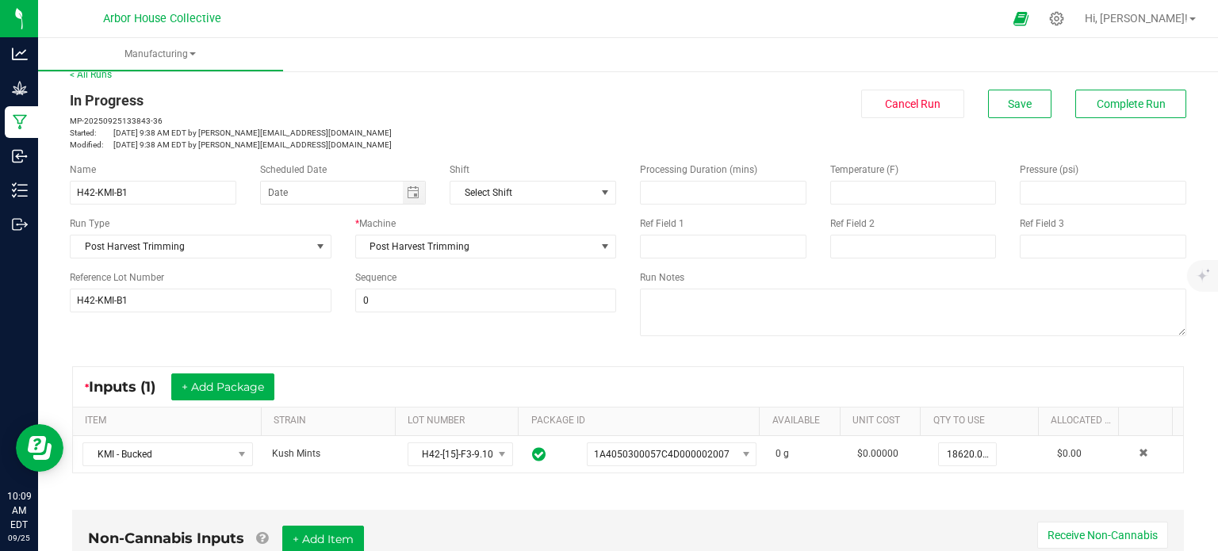
scroll to position [0, 0]
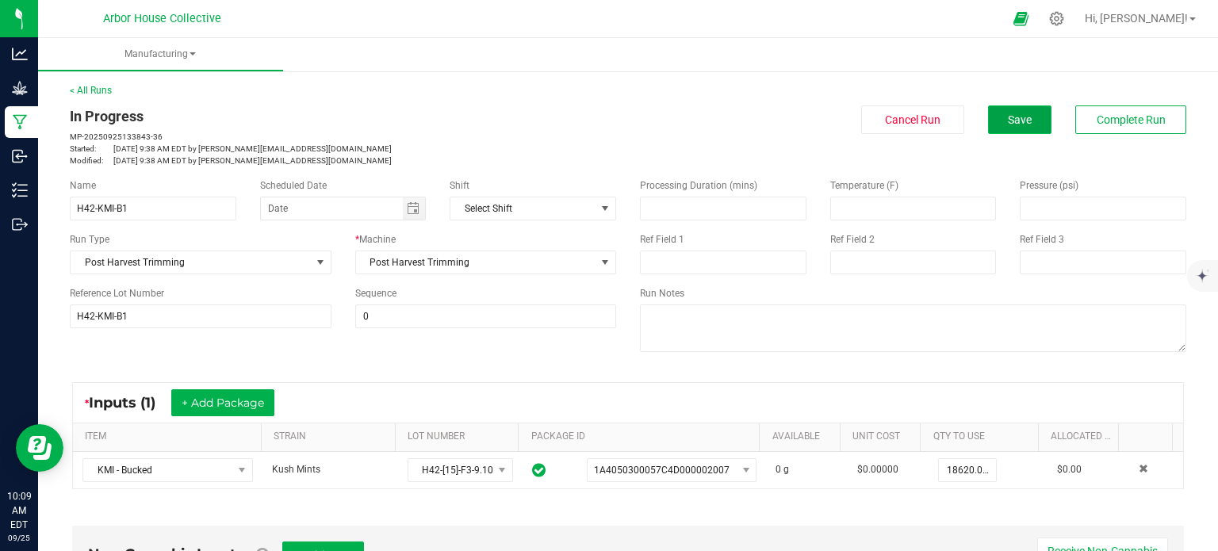
click at [1013, 117] on span "Save" at bounding box center [1020, 119] width 24 height 13
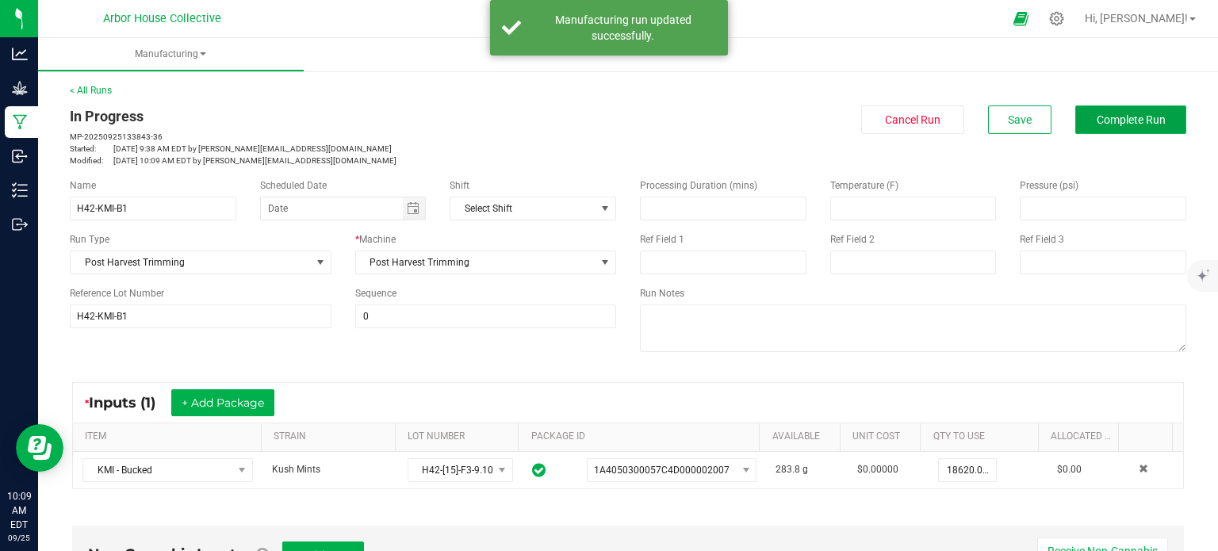
click at [1102, 120] on span "Complete Run" at bounding box center [1131, 119] width 69 height 13
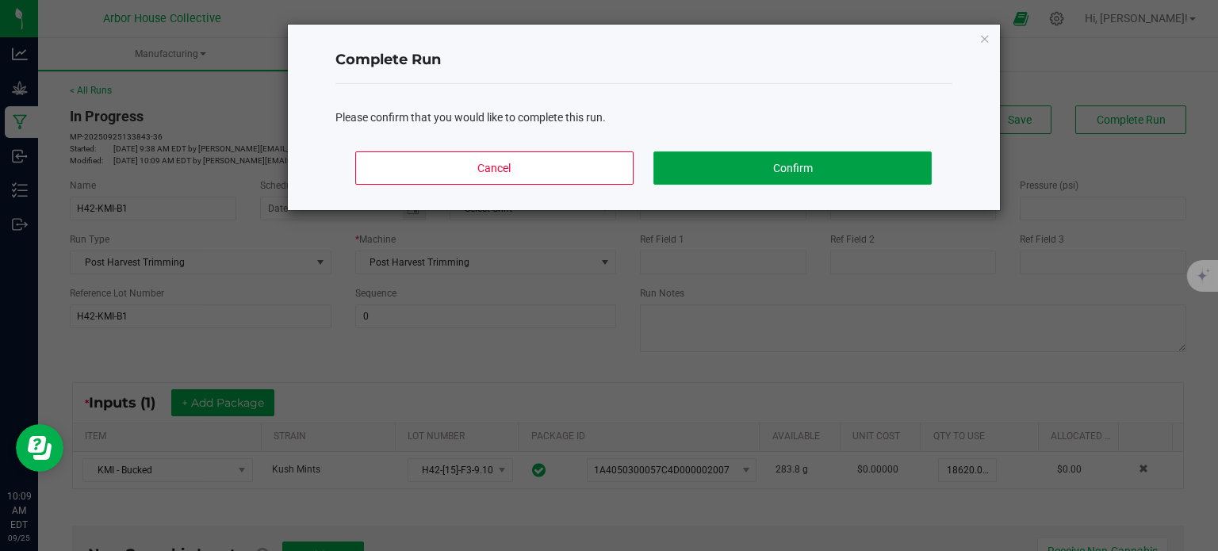
click at [787, 163] on button "Confirm" at bounding box center [792, 167] width 278 height 33
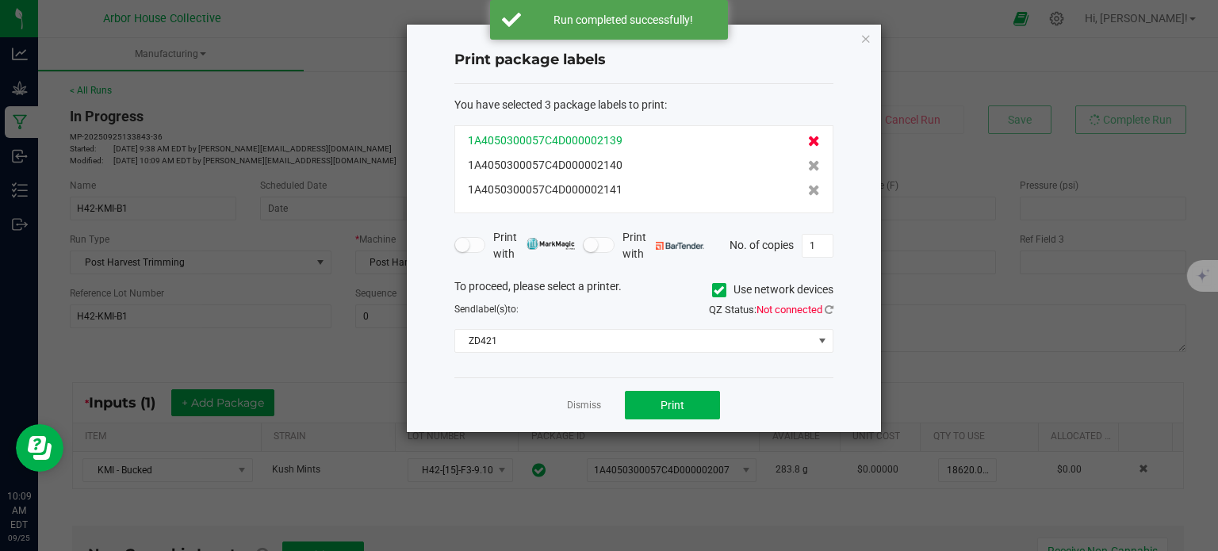
click at [808, 140] on icon at bounding box center [814, 141] width 12 height 11
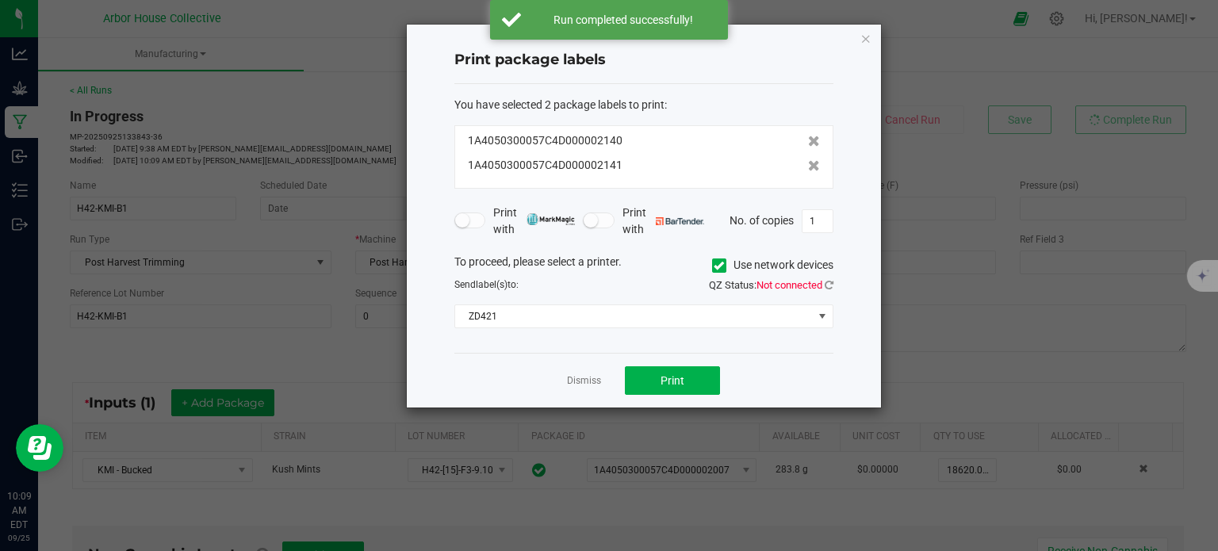
click at [808, 140] on icon at bounding box center [814, 141] width 12 height 11
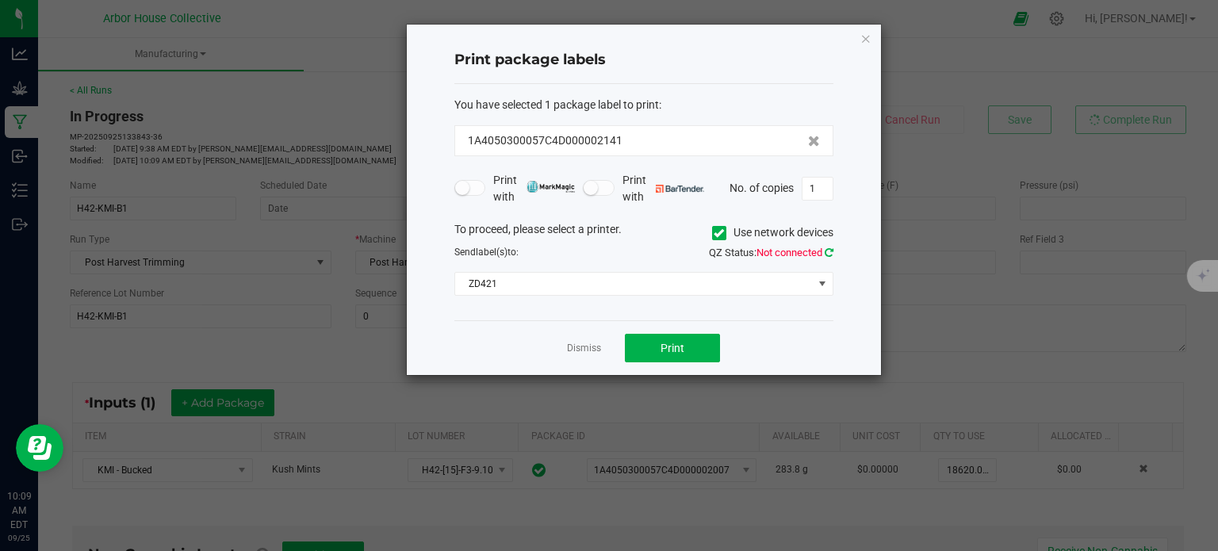
click at [828, 250] on icon at bounding box center [829, 252] width 9 height 10
click at [707, 342] on button "Print" at bounding box center [672, 348] width 95 height 29
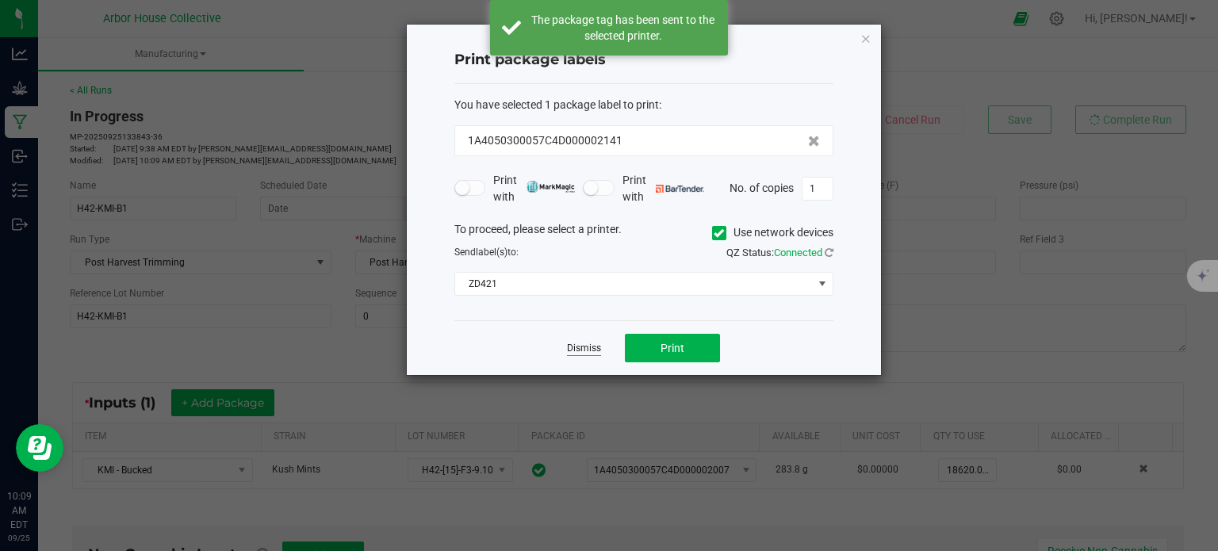
click at [593, 342] on link "Dismiss" at bounding box center [584, 348] width 34 height 13
